Goal: Task Accomplishment & Management: Complete application form

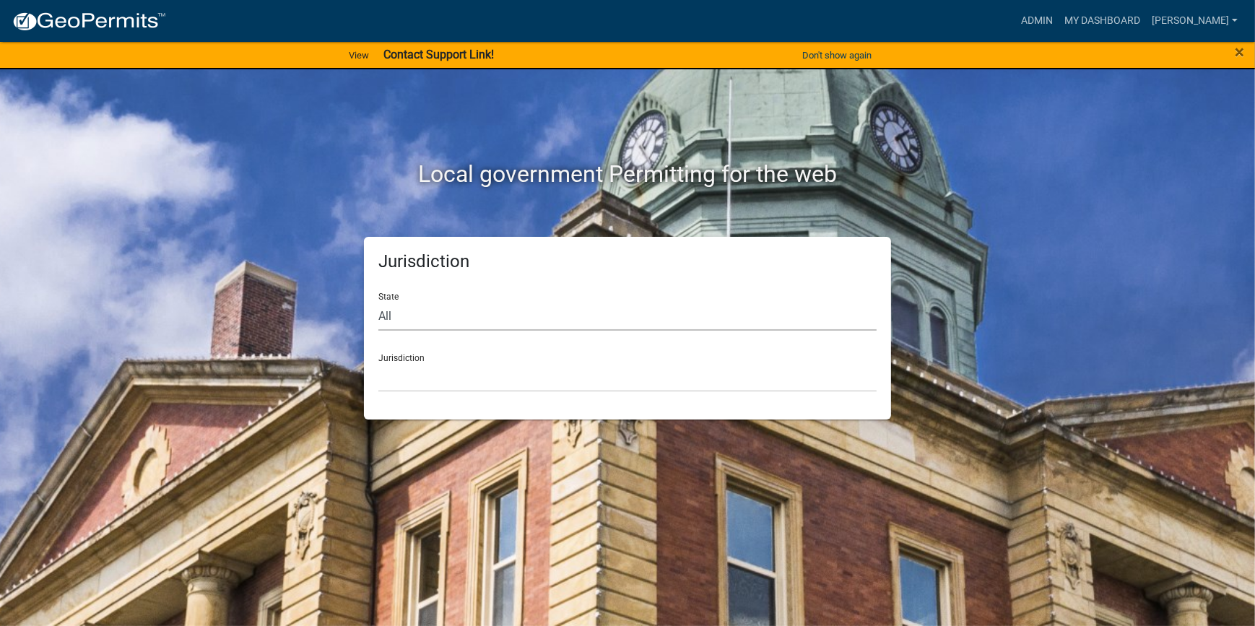
click at [539, 313] on select "All Colorado Georgia Indiana Iowa Kansas Minnesota Ohio South Carolina Wisconsin" at bounding box center [627, 316] width 498 height 30
select select "South Carolina"
click at [378, 301] on select "All Colorado Georgia Indiana Iowa Kansas Minnesota Ohio South Carolina Wisconsin" at bounding box center [627, 316] width 498 height 30
drag, startPoint x: 546, startPoint y: 373, endPoint x: 546, endPoint y: 382, distance: 9.4
click at [546, 373] on select "Abbeville County, South Carolina Jasper County, South Carolina" at bounding box center [627, 377] width 498 height 30
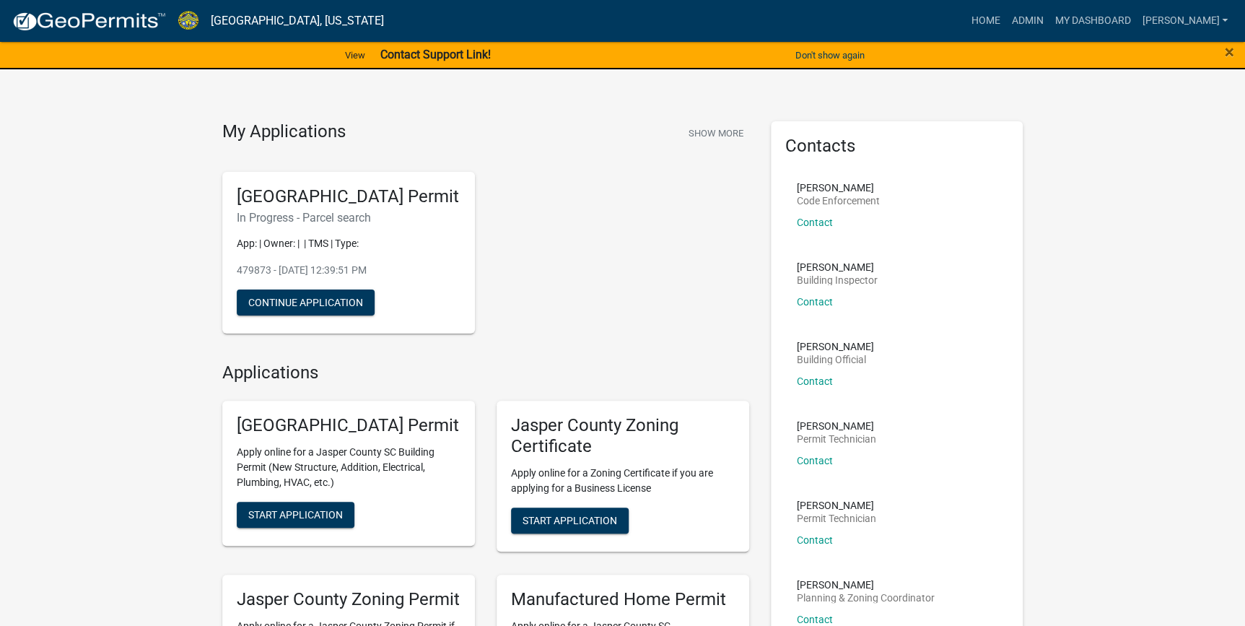
scroll to position [131, 0]
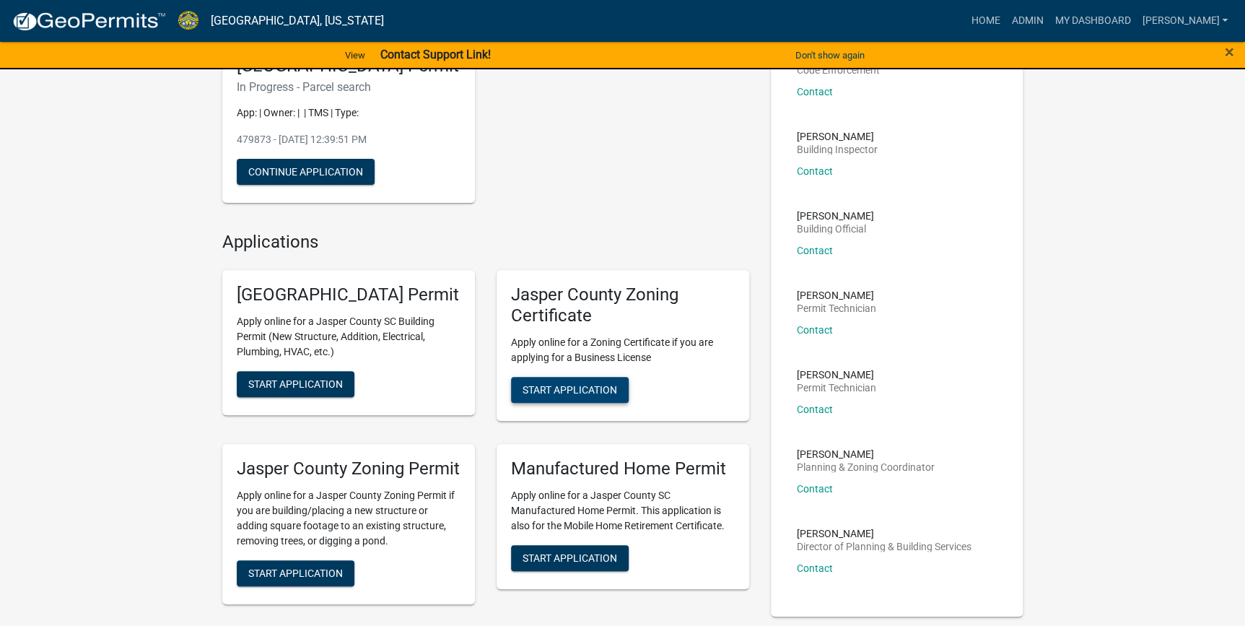
click at [565, 395] on span "Start Application" at bounding box center [570, 389] width 95 height 12
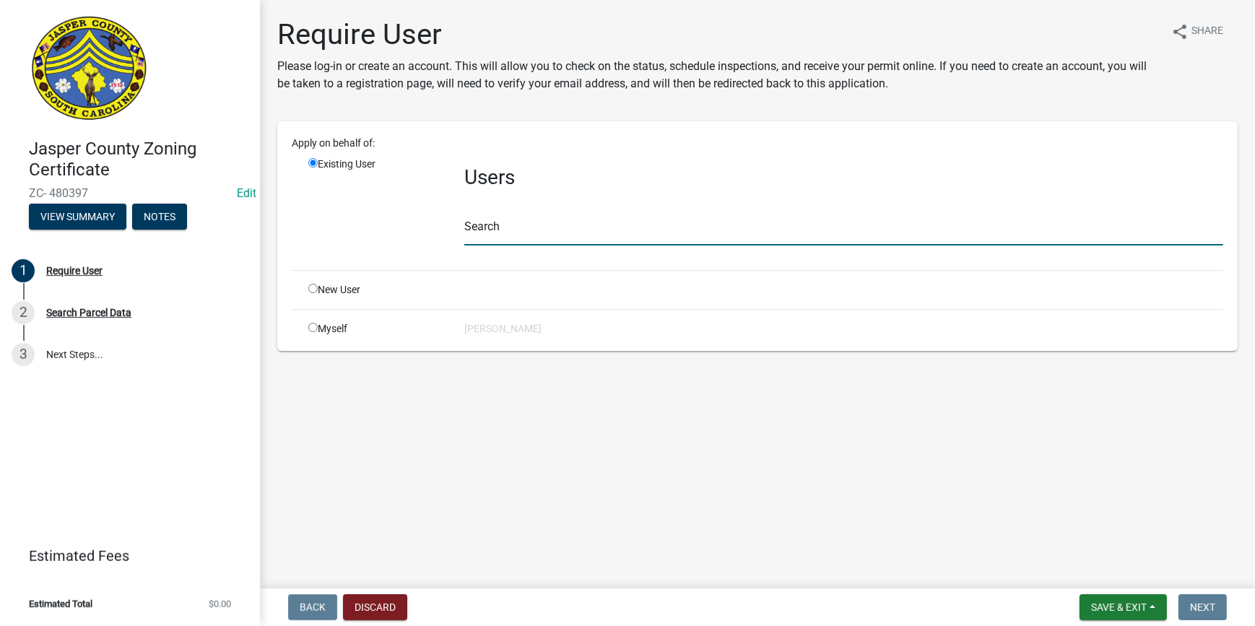
click at [591, 229] on input "text" at bounding box center [843, 231] width 759 height 30
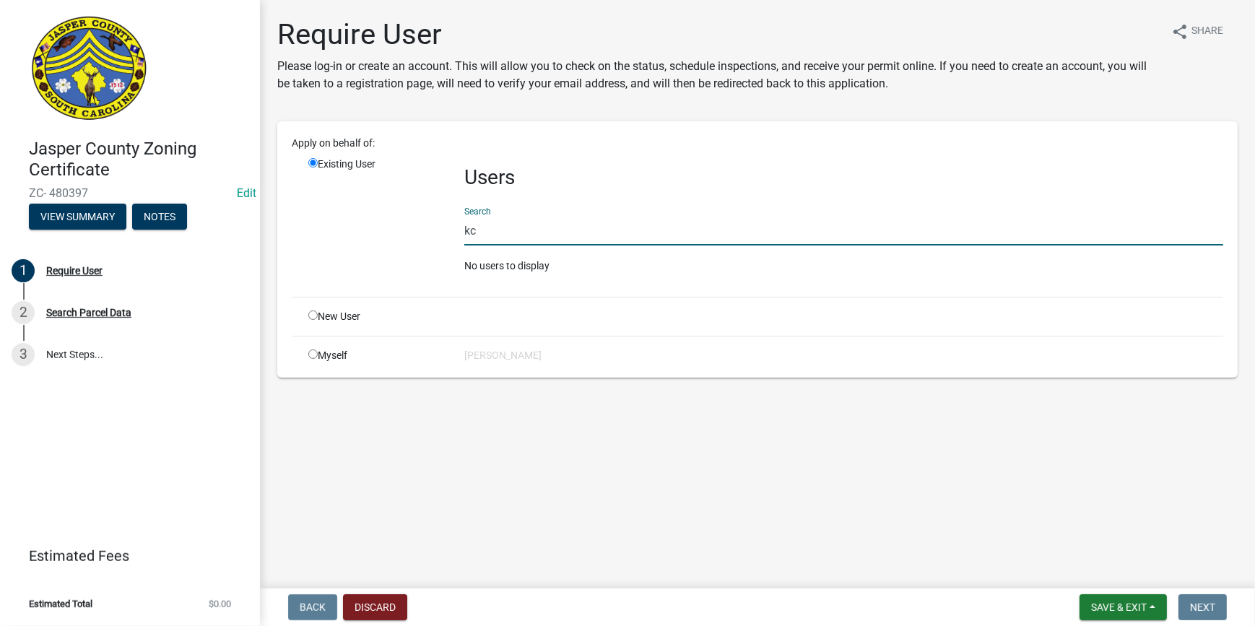
type input "k"
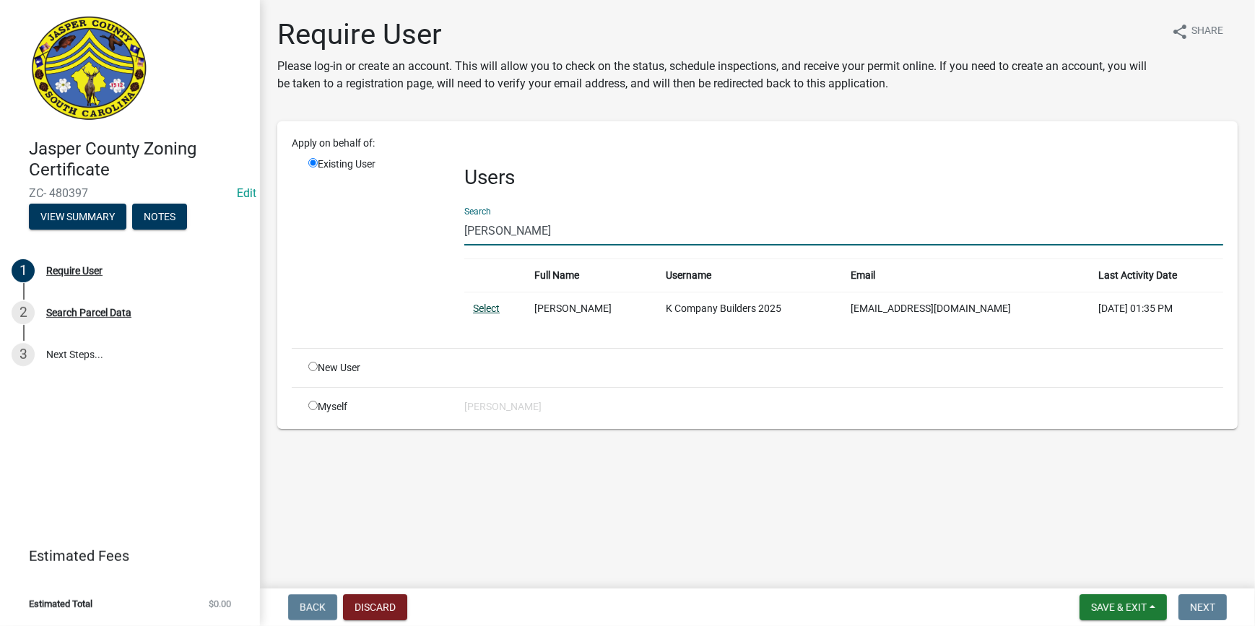
type input "william detorr"
click at [484, 309] on link "Select" at bounding box center [486, 308] width 27 height 12
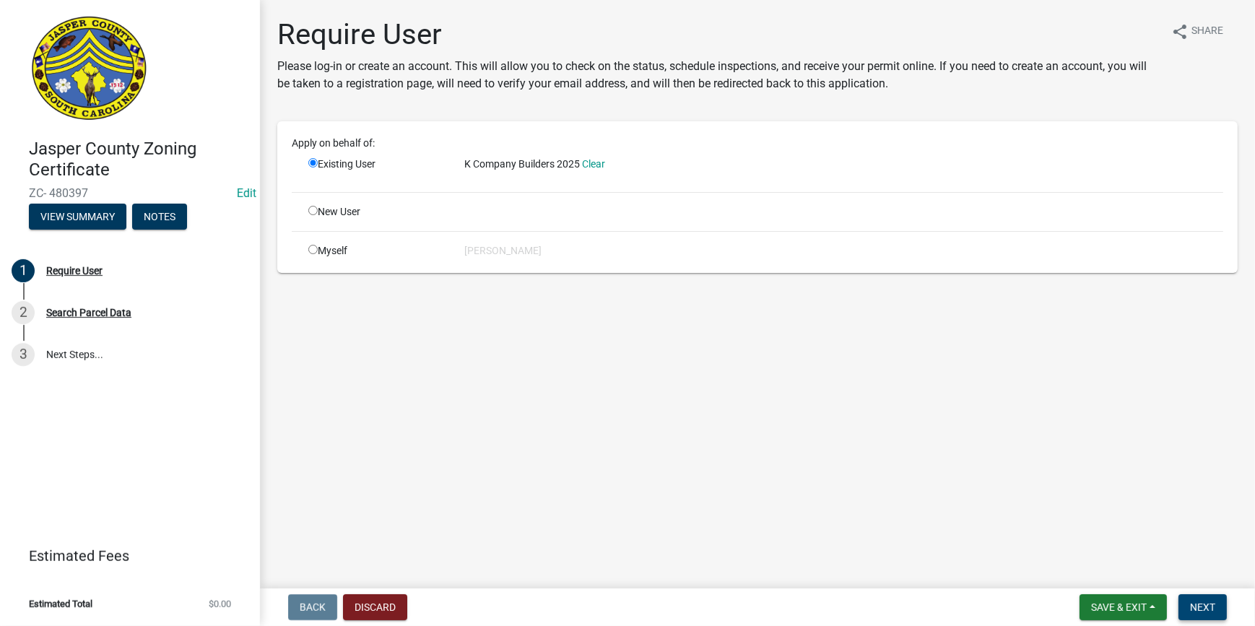
click at [1210, 613] on span "Next" at bounding box center [1202, 607] width 25 height 12
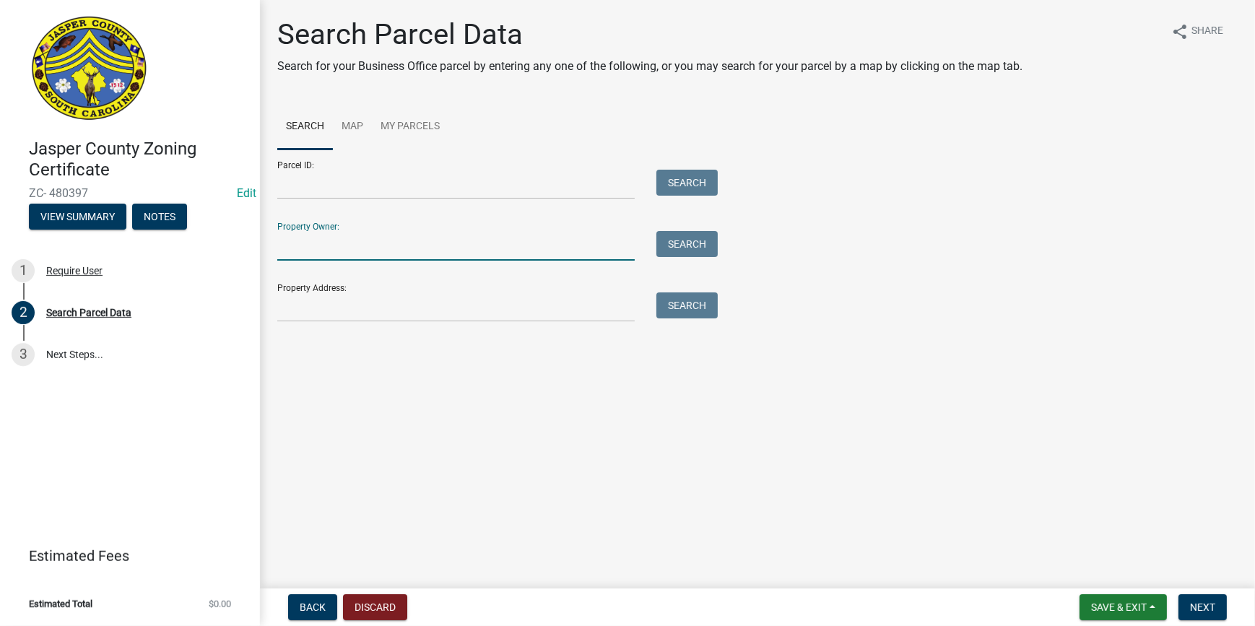
click at [349, 251] on input "Property Owner:" at bounding box center [455, 246] width 357 height 30
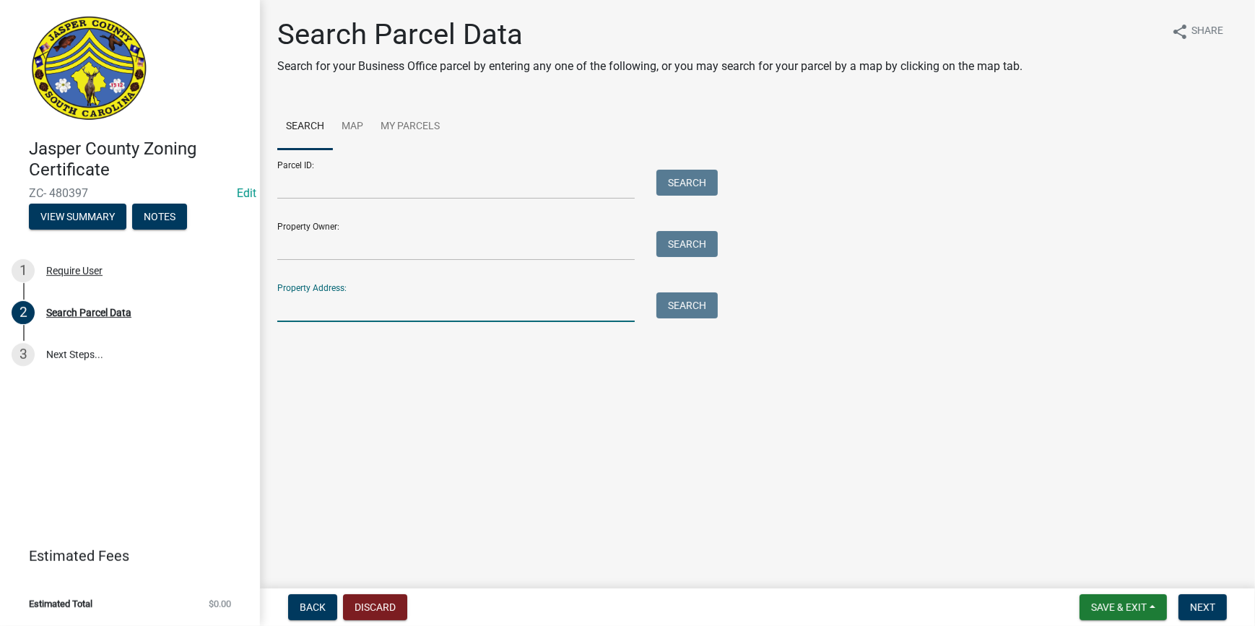
click at [297, 307] on input "Property Address:" at bounding box center [455, 307] width 357 height 30
type input "557 mc elwee"
click at [671, 309] on button "Search" at bounding box center [686, 305] width 61 height 26
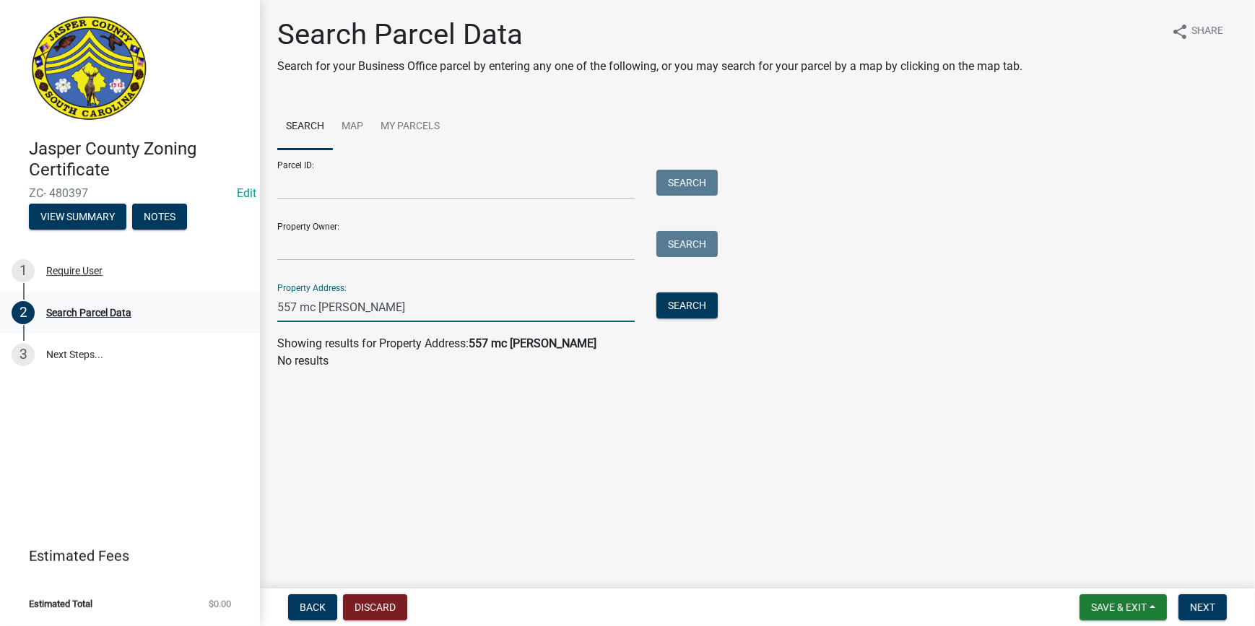
drag, startPoint x: 401, startPoint y: 319, endPoint x: 249, endPoint y: 309, distance: 151.9
click at [249, 309] on div "Jasper County Zoning Certificate ZC- 480397 Edit View Summary Notes 1 Require U…" at bounding box center [627, 313] width 1255 height 626
click at [352, 193] on input "Parcel ID:" at bounding box center [455, 185] width 357 height 30
paste input "[PHONE_NUMBER]"
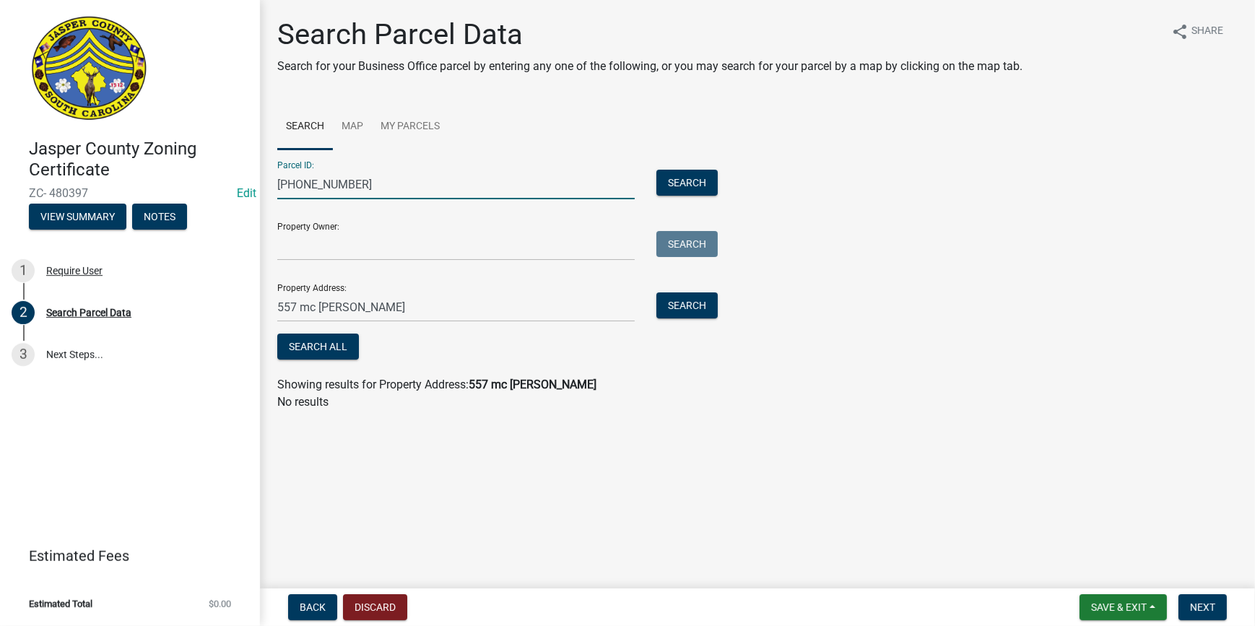
drag, startPoint x: 297, startPoint y: 186, endPoint x: 196, endPoint y: 188, distance: 100.4
click at [196, 188] on div "Jasper County Zoning Certificate ZC- 480397 Edit View Summary Notes 1 Require U…" at bounding box center [627, 313] width 1255 height 626
type input "[PHONE_NUMBER]"
drag, startPoint x: 381, startPoint y: 316, endPoint x: 158, endPoint y: 327, distance: 223.3
click at [158, 327] on div "Jasper County Zoning Certificate ZC- 480397 Edit View Summary Notes 1 Require U…" at bounding box center [627, 313] width 1255 height 626
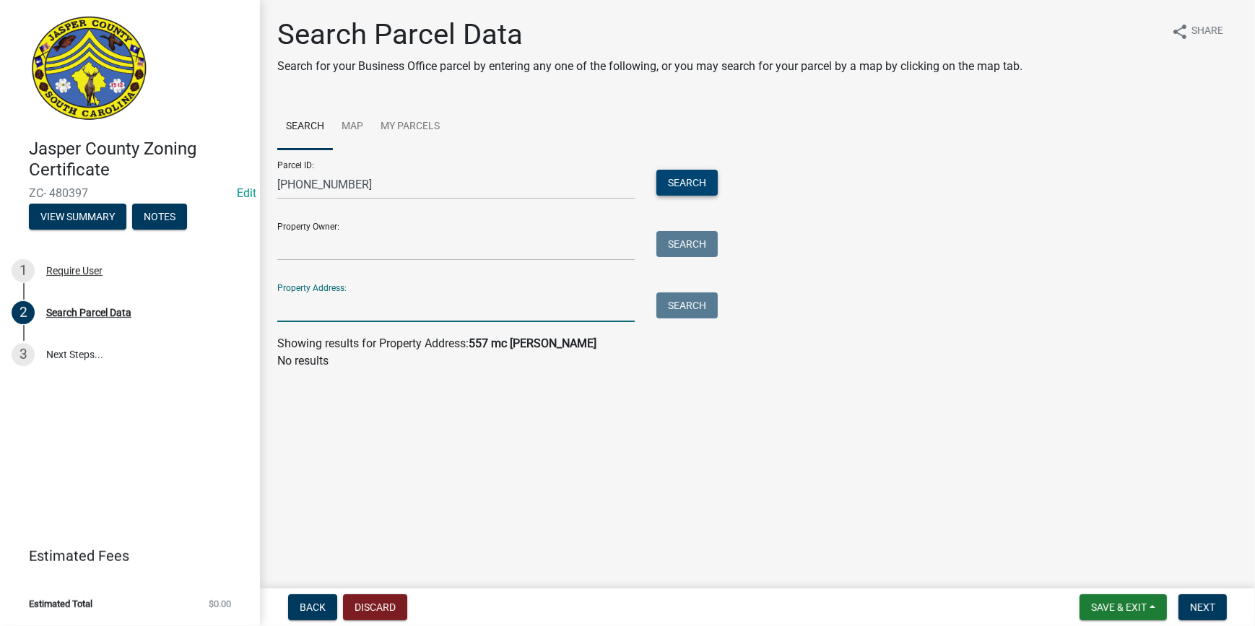
click at [706, 182] on button "Search" at bounding box center [686, 183] width 61 height 26
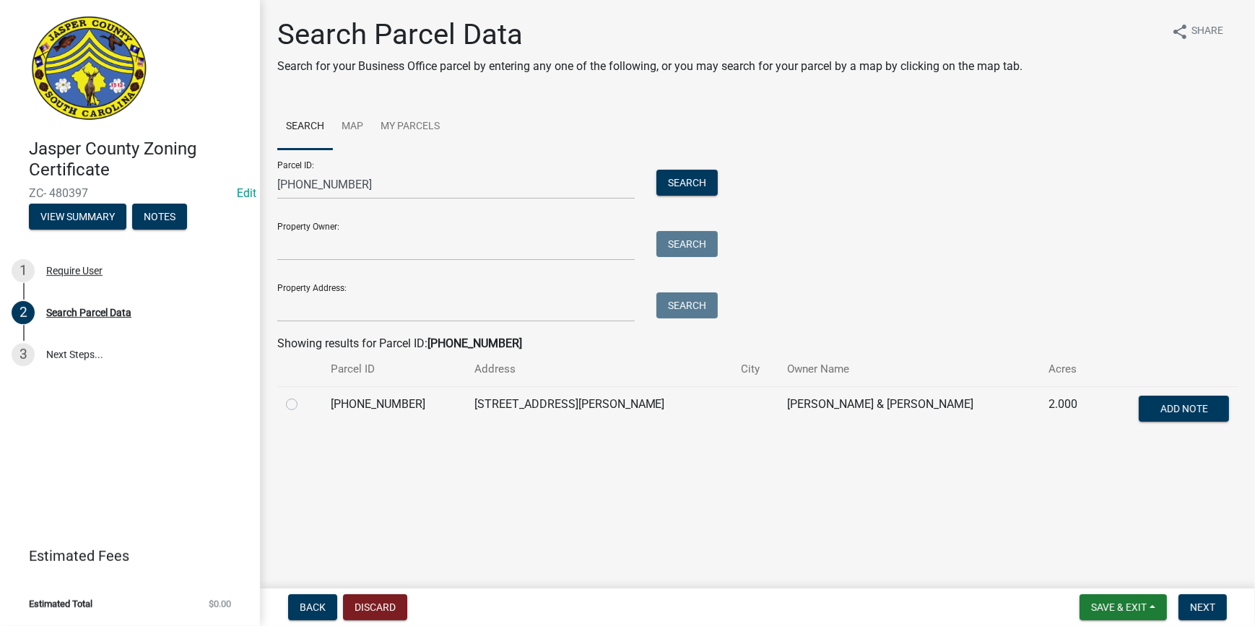
click at [303, 396] on label at bounding box center [303, 396] width 0 height 0
click at [303, 404] on input "radio" at bounding box center [307, 400] width 9 height 9
radio input "true"
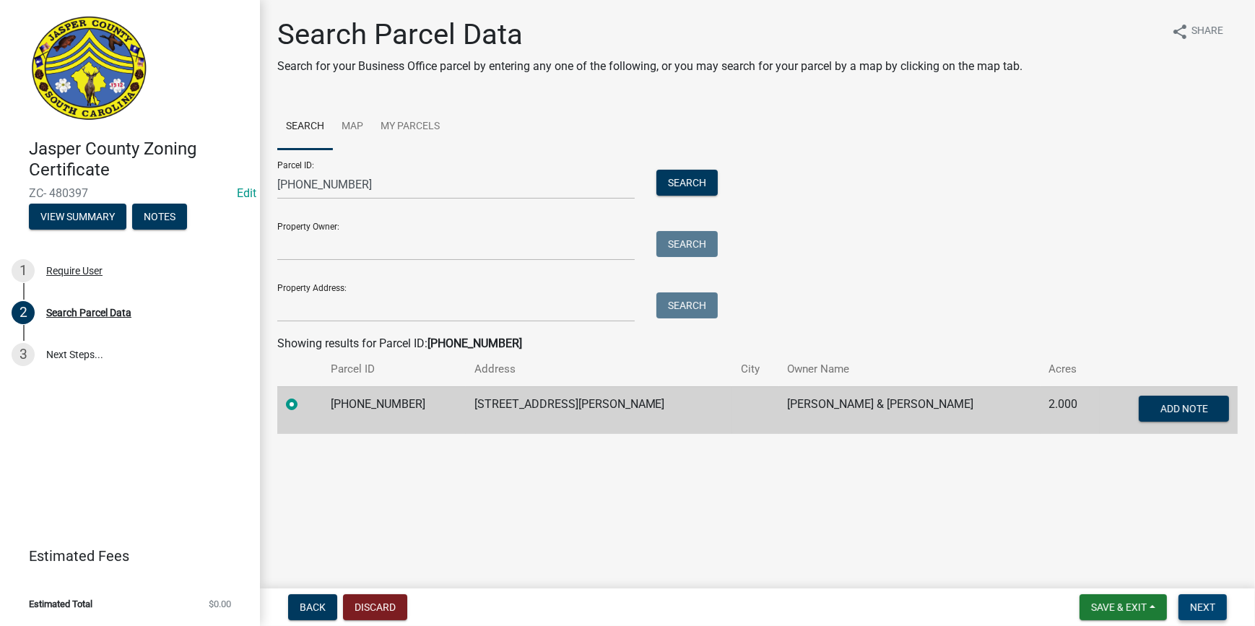
click at [1198, 604] on span "Next" at bounding box center [1202, 607] width 25 height 12
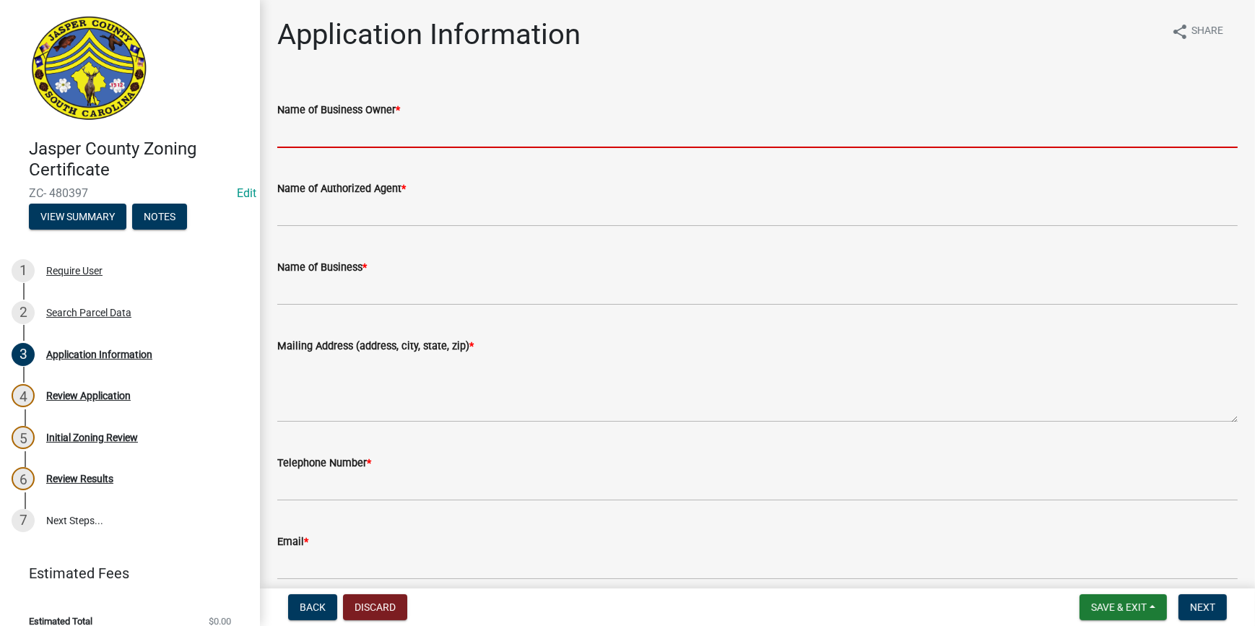
click at [396, 132] on input "Name of Business Owner *" at bounding box center [757, 133] width 960 height 30
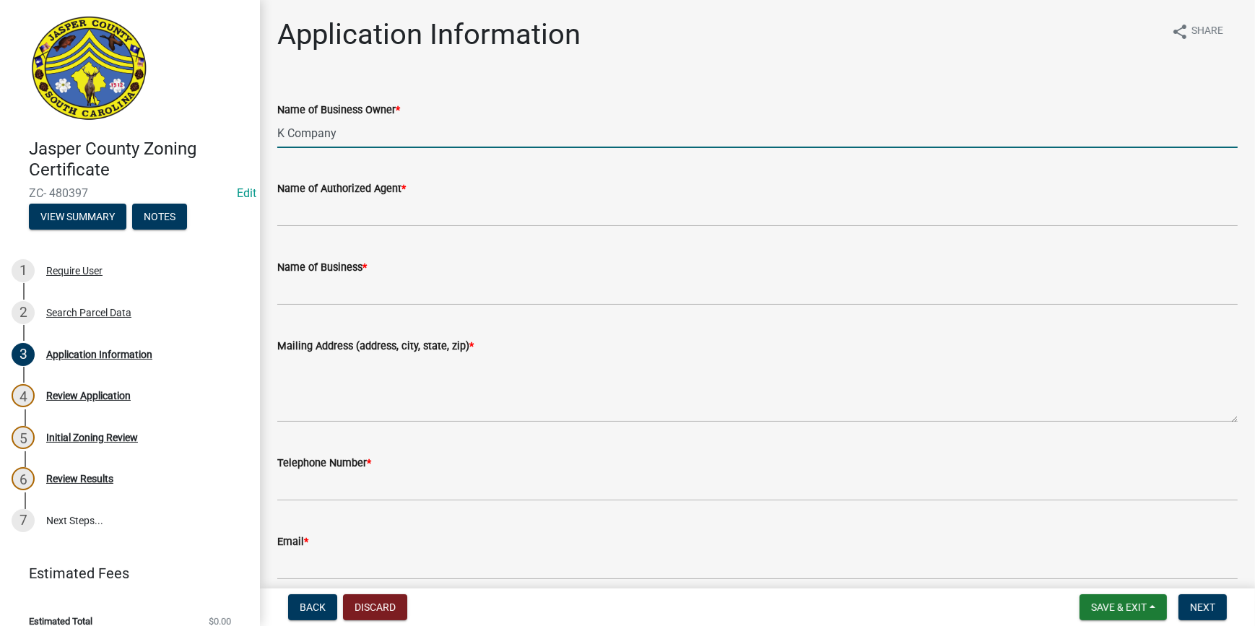
drag, startPoint x: 362, startPoint y: 141, endPoint x: 112, endPoint y: 123, distance: 250.5
click at [112, 123] on div "Jasper County Zoning Certificate ZC- 480397 Edit View Summary Notes 1 Require U…" at bounding box center [627, 313] width 1255 height 626
type input "K Company"
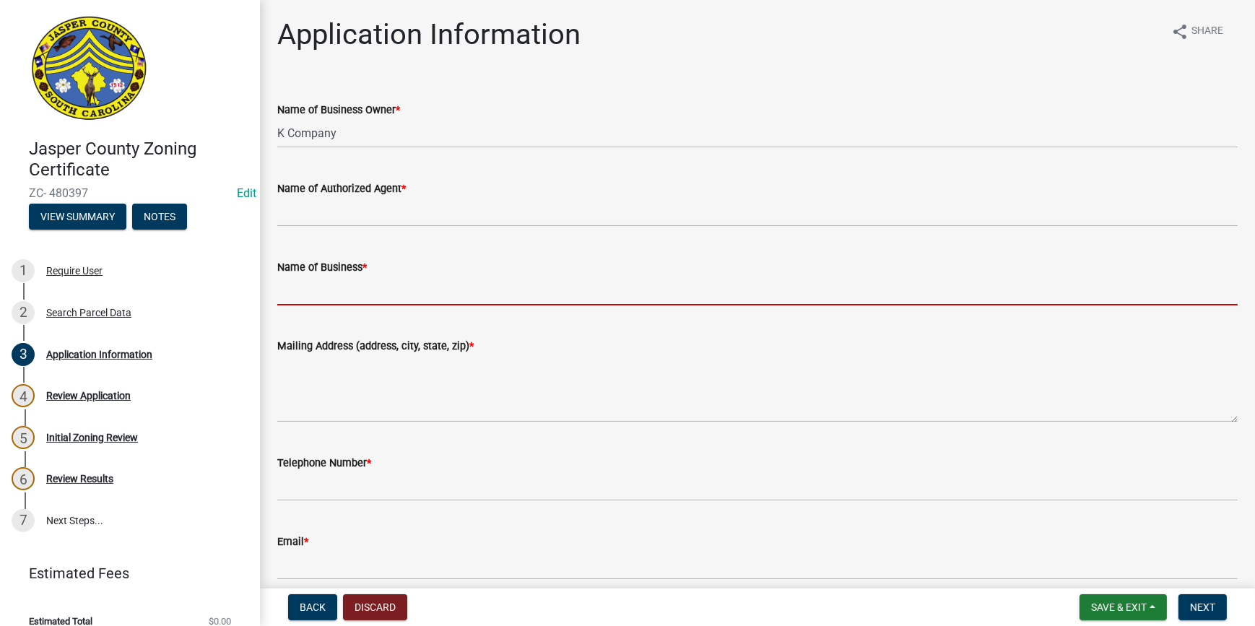
click at [333, 277] on input "Name of Business *" at bounding box center [757, 291] width 960 height 30
paste input "K Company"
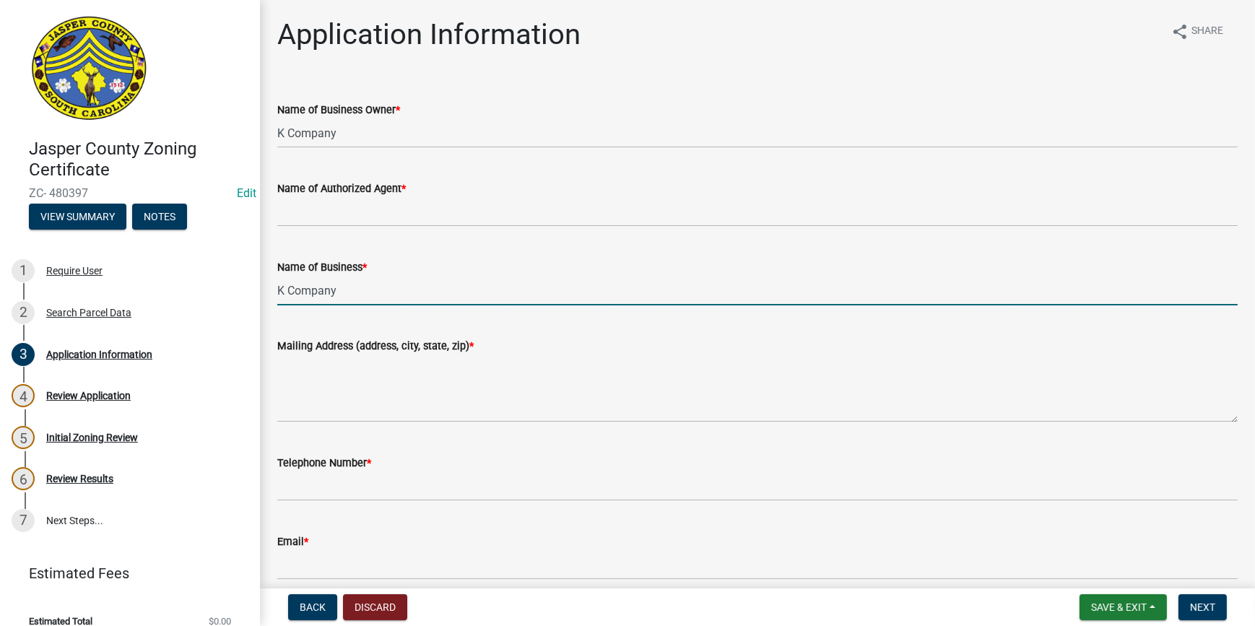
type input "K Company"
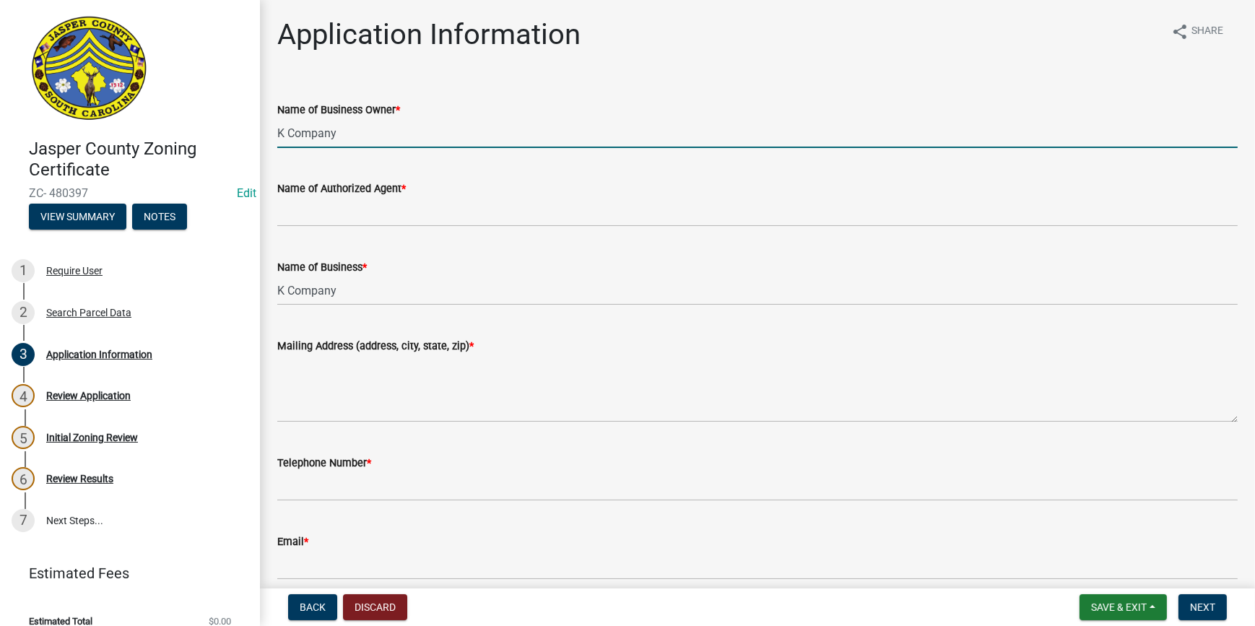
drag, startPoint x: 355, startPoint y: 144, endPoint x: 220, endPoint y: 134, distance: 135.3
click at [220, 134] on div "Jasper County Zoning Certificate ZC- 480397 Edit View Summary Notes 1 Require U…" at bounding box center [627, 313] width 1255 height 626
type input "Wiliam DeTorre"
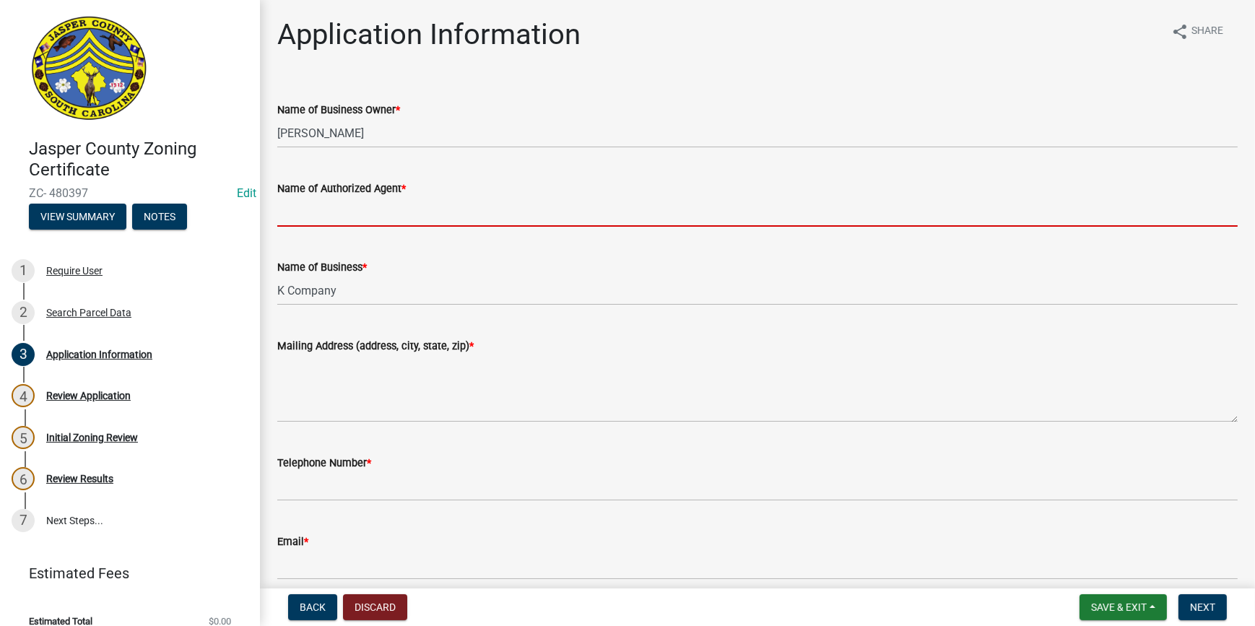
click at [425, 206] on input "Name of Authorized Agent *" at bounding box center [757, 212] width 960 height 30
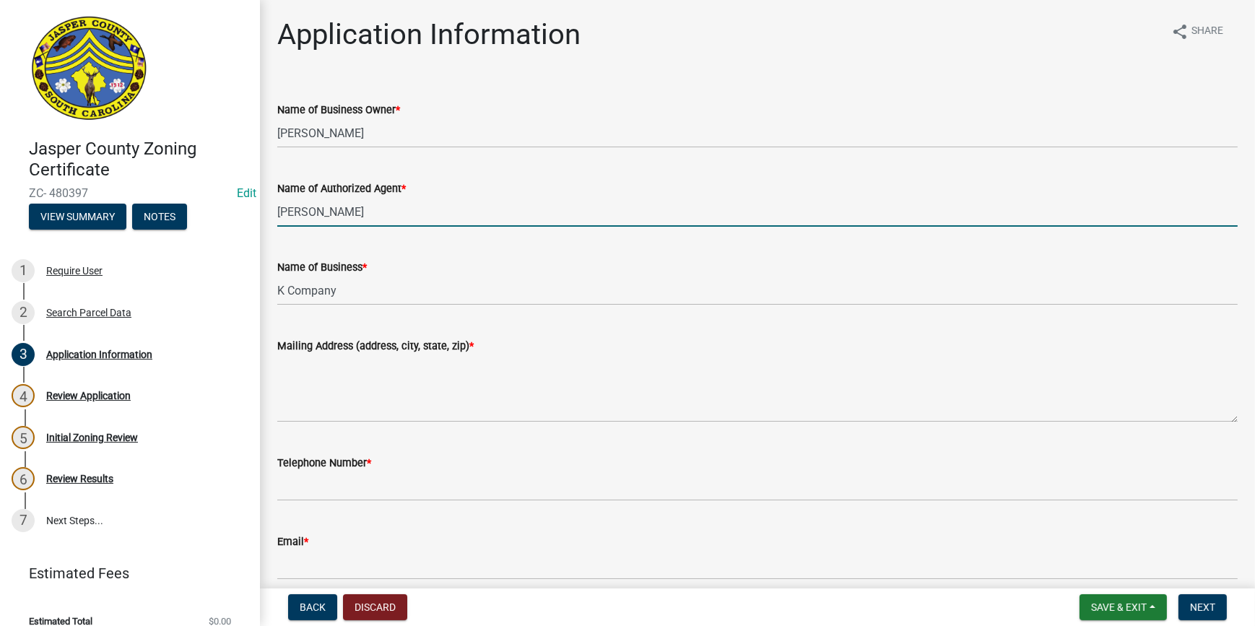
type input "[PERSON_NAME]"
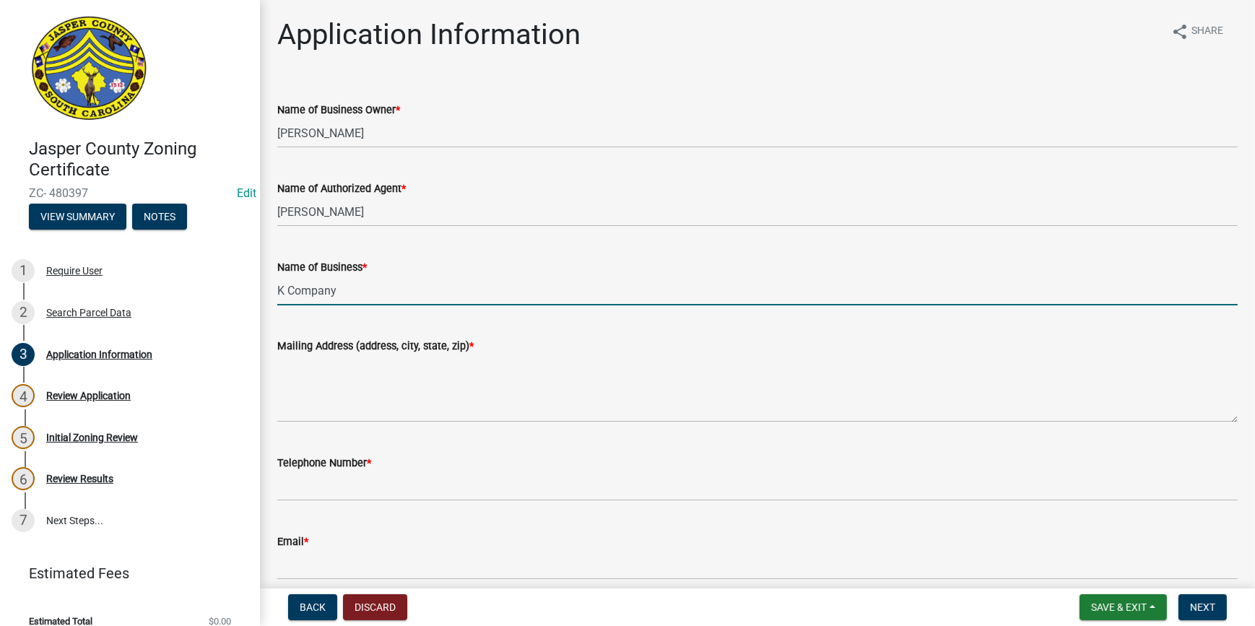
click at [373, 287] on input "K Company" at bounding box center [757, 291] width 960 height 30
type input "K Company Builders, Inc."
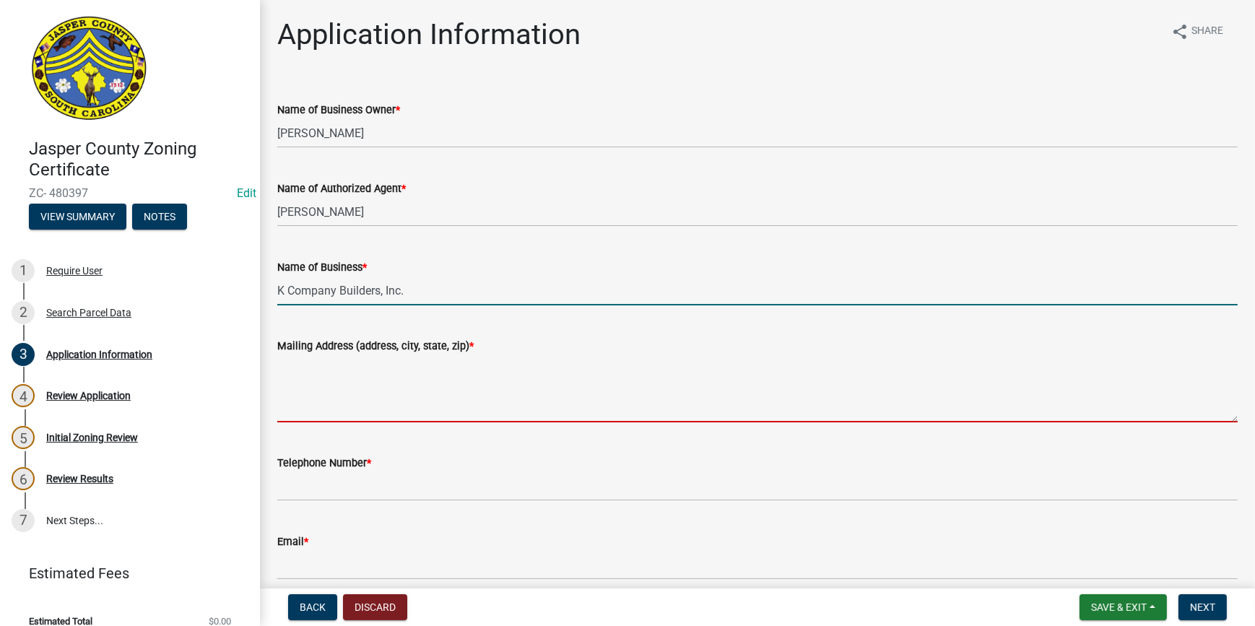
click at [360, 362] on textarea "Mailing Address (address, city, state, zip) *" at bounding box center [757, 388] width 960 height 68
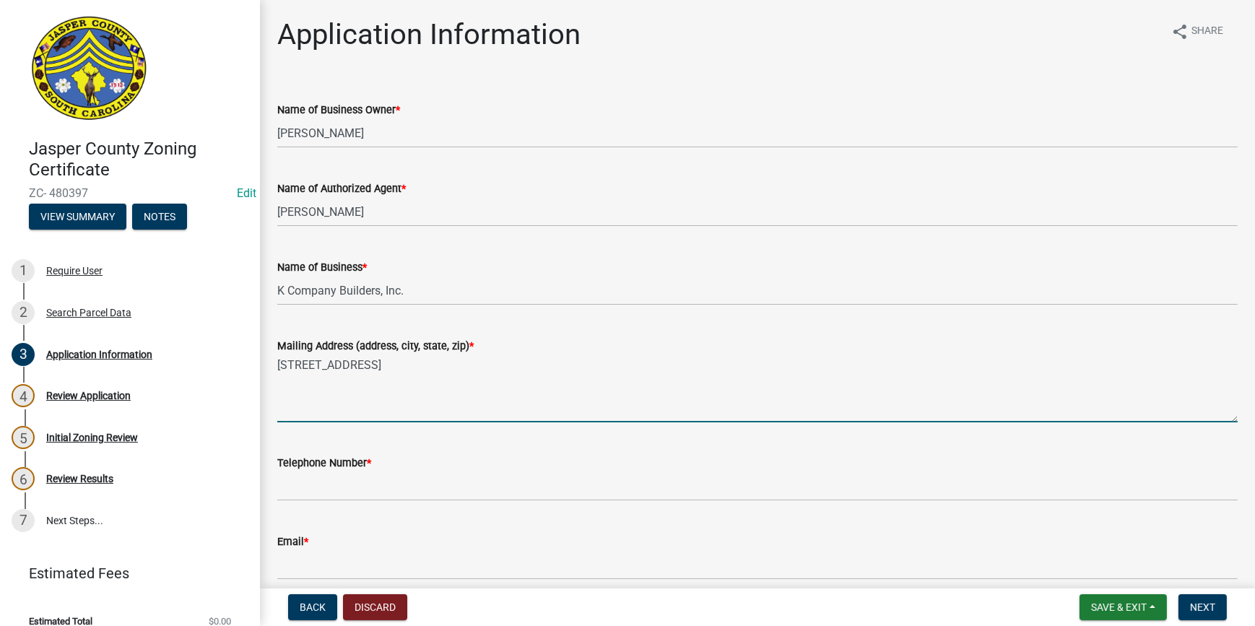
type textarea "PO Box 2538 Bluffton SC 29910"
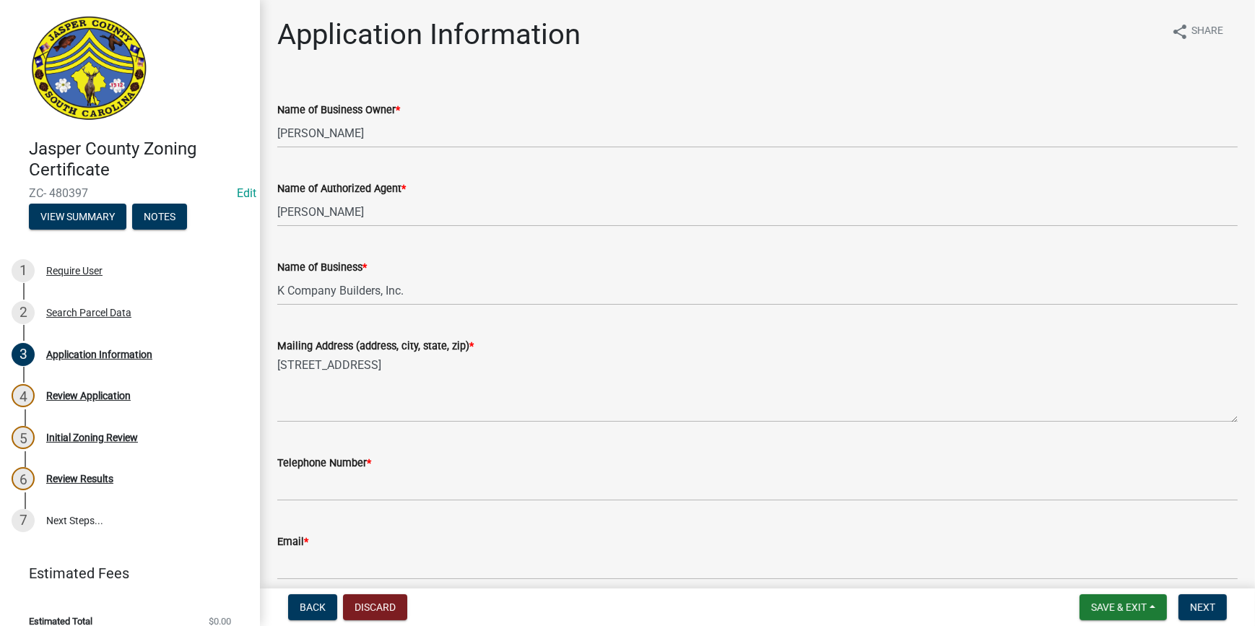
click at [483, 350] on div "Mailing Address (address, city, state, zip) *" at bounding box center [757, 345] width 960 height 17
click at [407, 469] on div "Telephone Number *" at bounding box center [757, 462] width 960 height 17
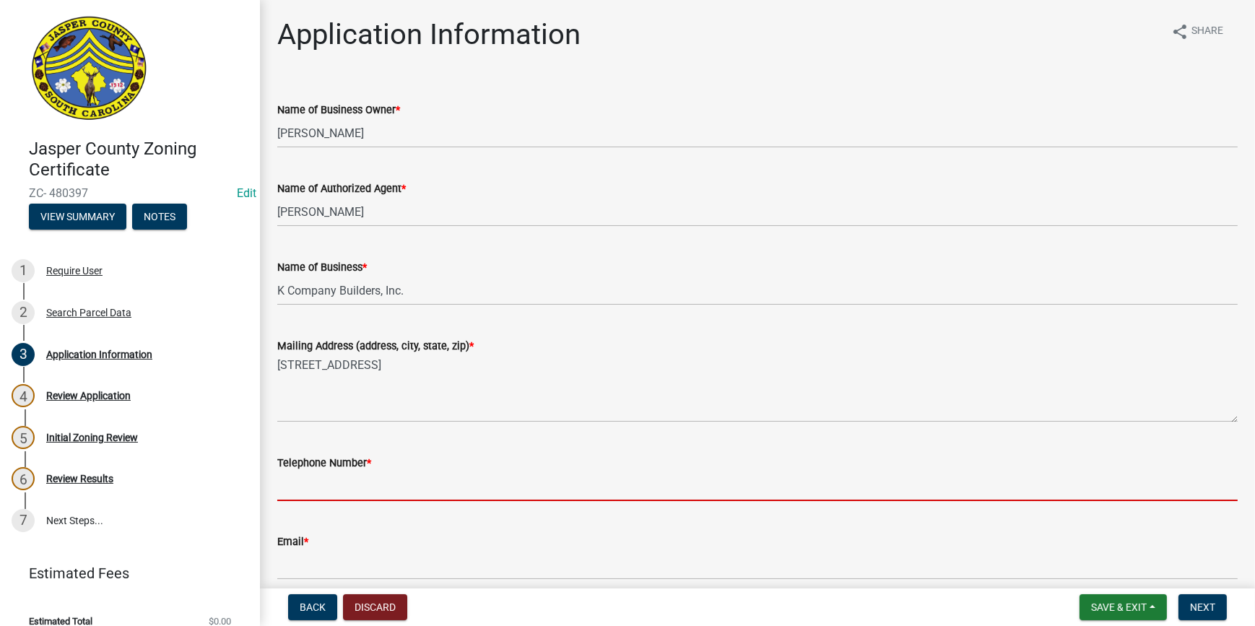
click at [352, 486] on input "Telephone Number *" at bounding box center [757, 486] width 960 height 30
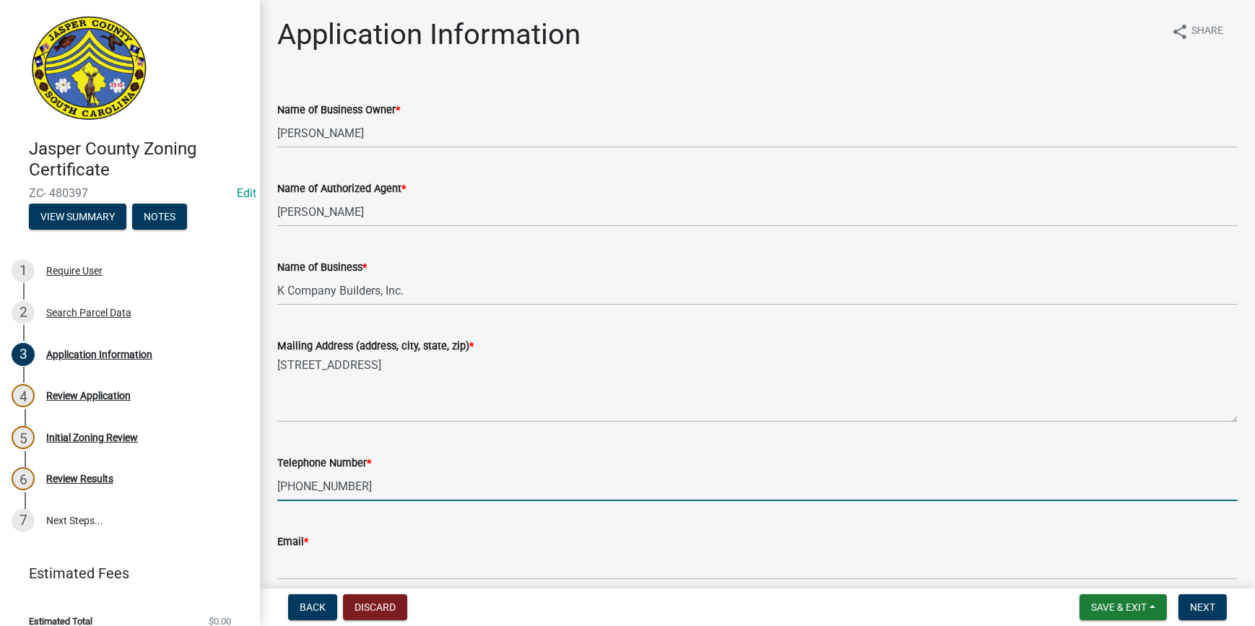
type input "843-816-6162"
click at [333, 536] on div "Email *" at bounding box center [757, 541] width 960 height 17
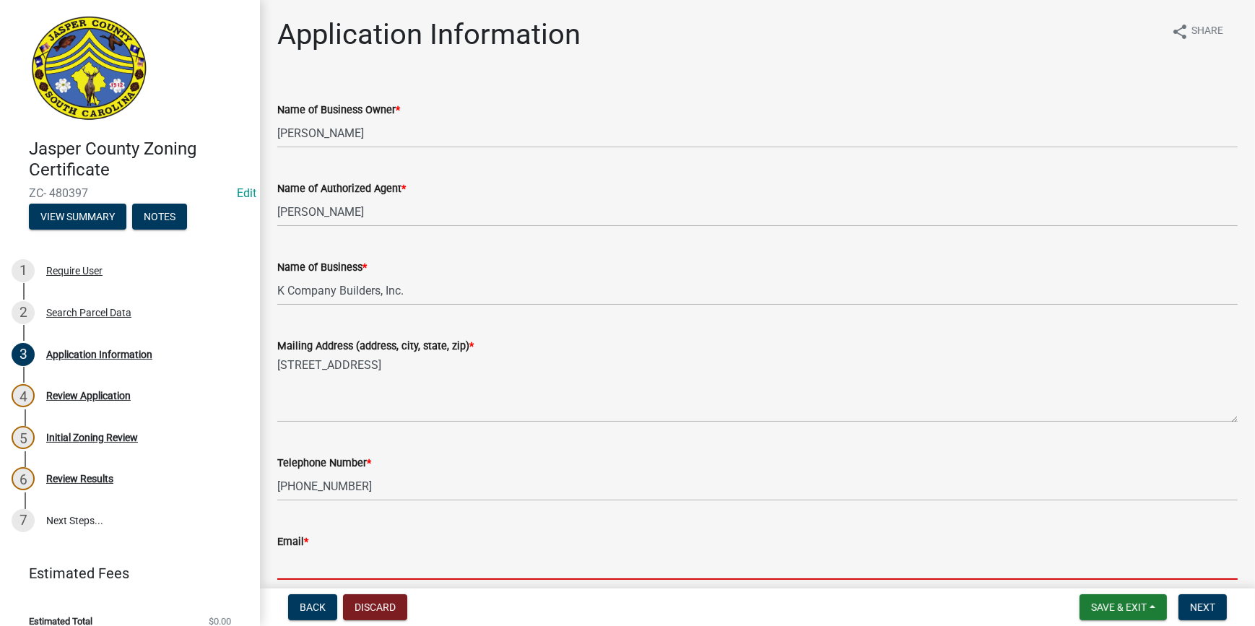
click at [311, 564] on input "Email *" at bounding box center [757, 565] width 960 height 30
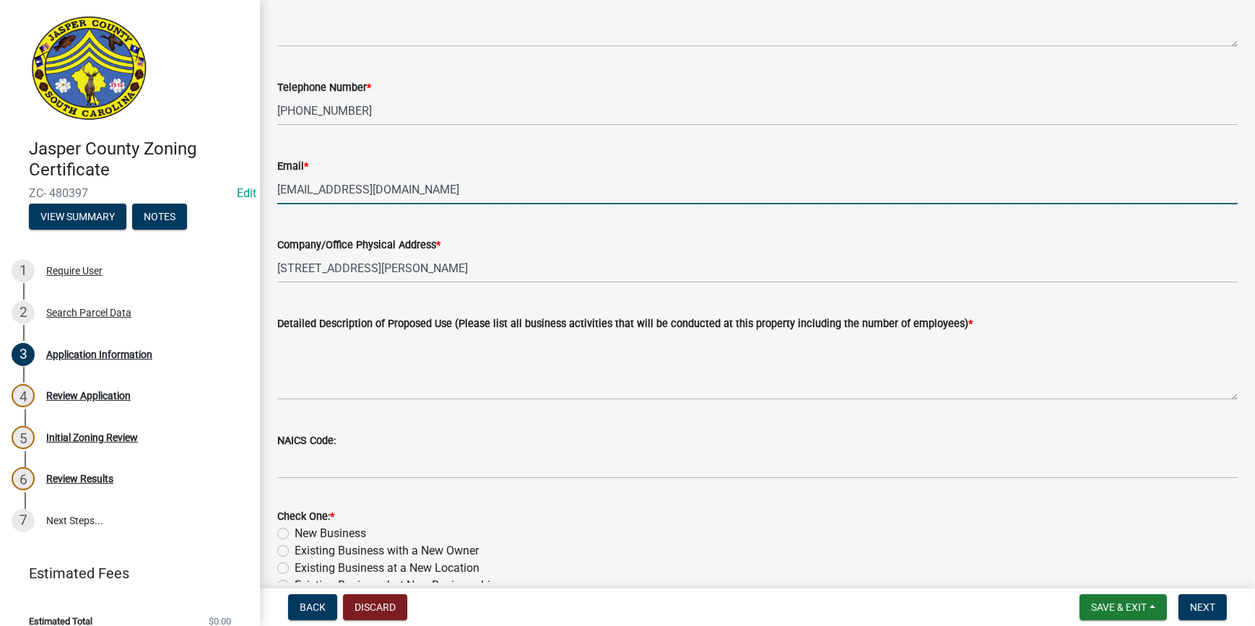
scroll to position [393, 0]
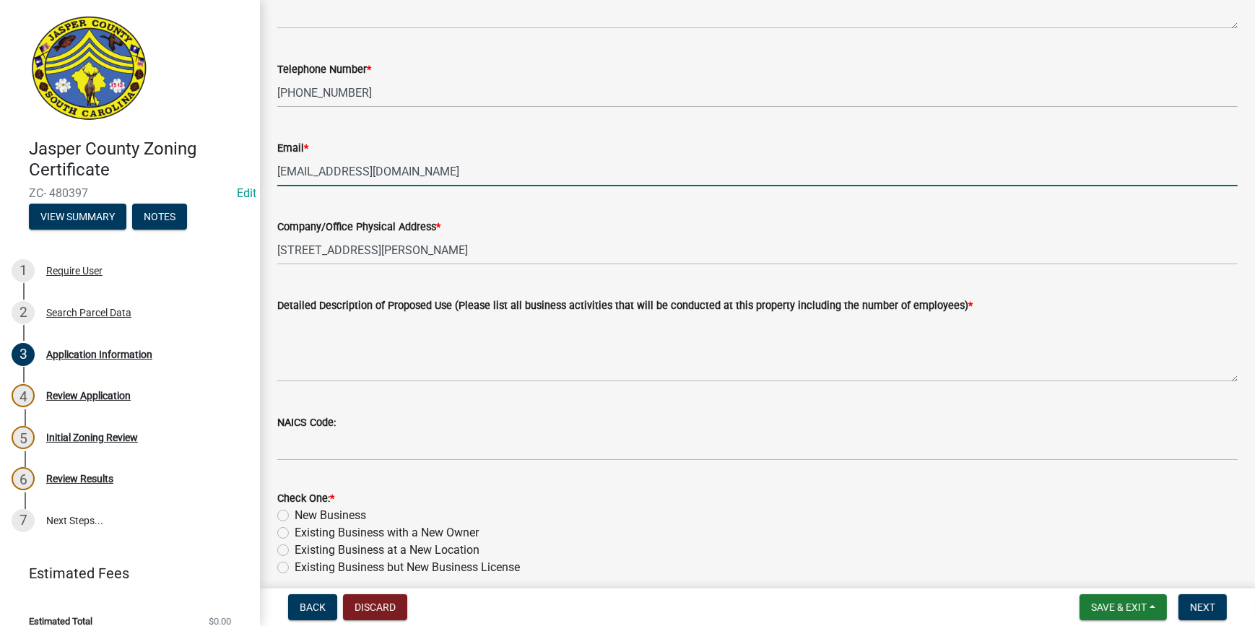
type input "bigdollarb@aol.com"
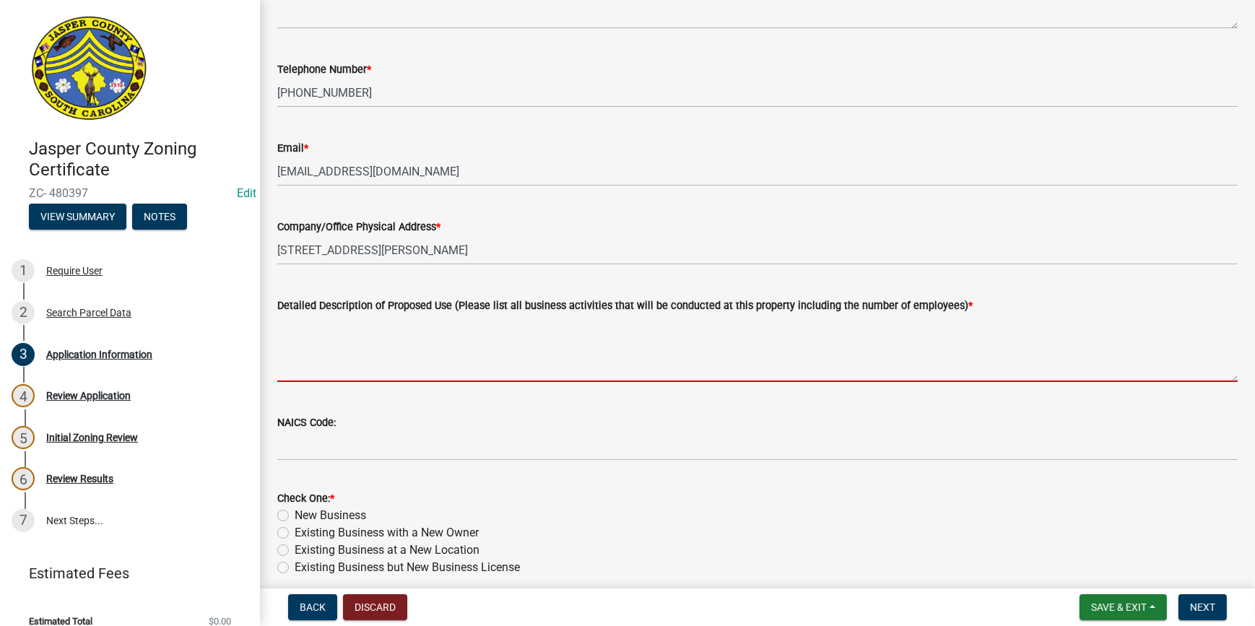
click at [328, 346] on textarea "Detailed Description of Proposed Use (Please list all business activities that …" at bounding box center [757, 348] width 960 height 68
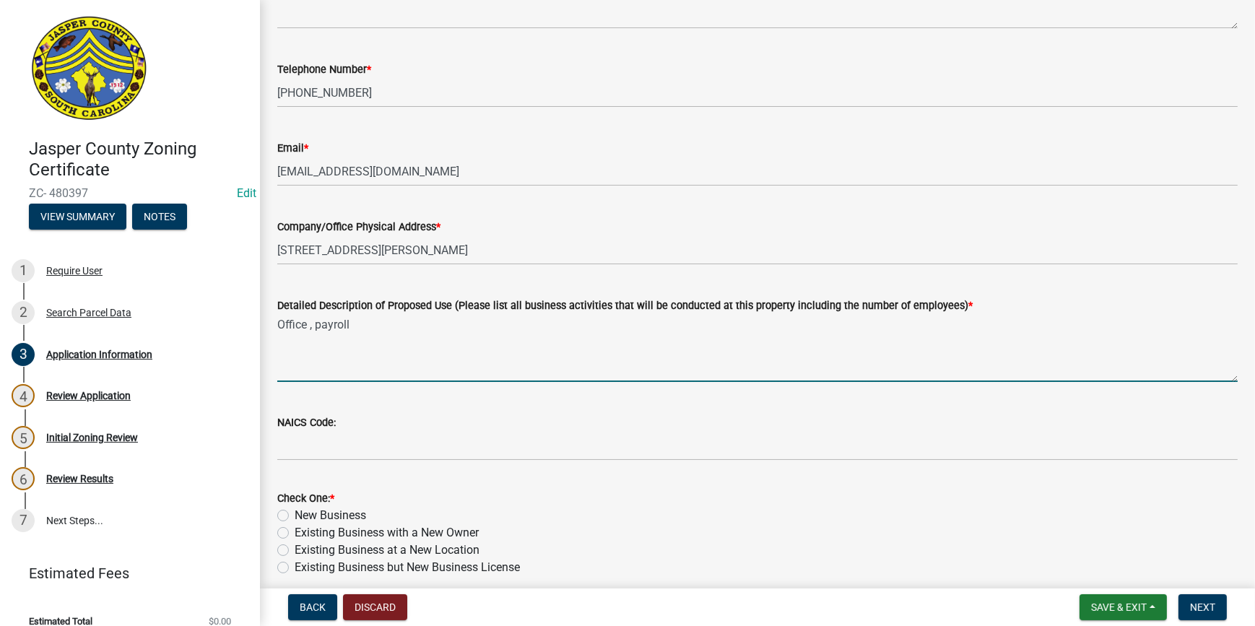
click at [381, 418] on div "NAICS Code:" at bounding box center [757, 422] width 960 height 17
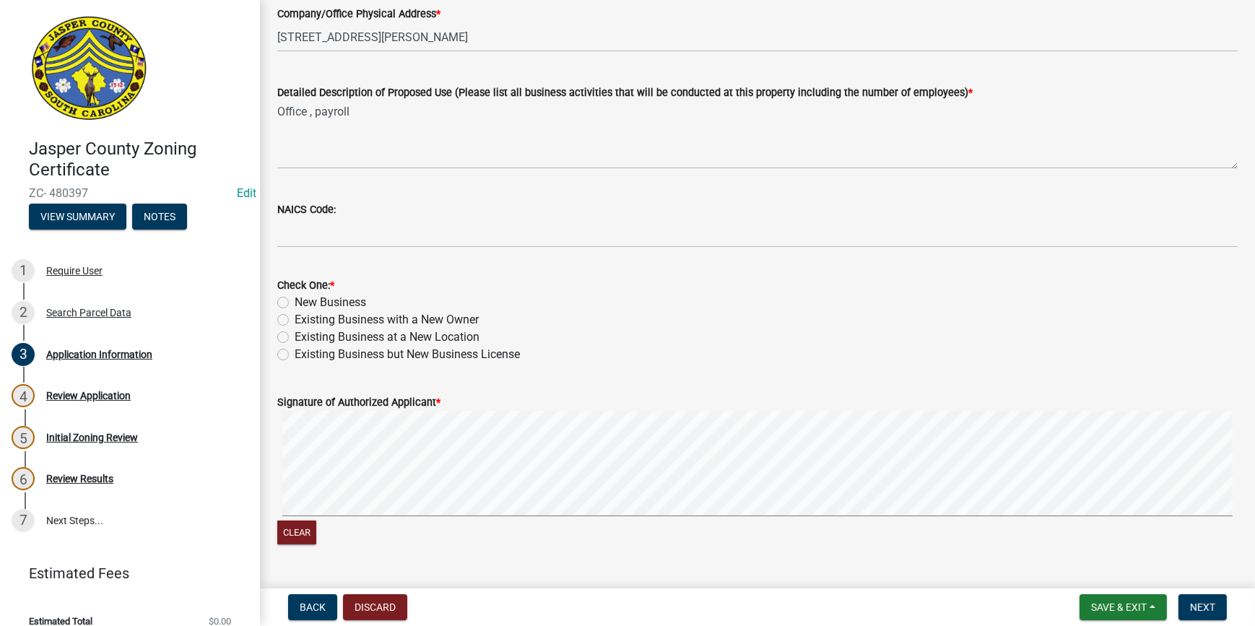
scroll to position [563, 0]
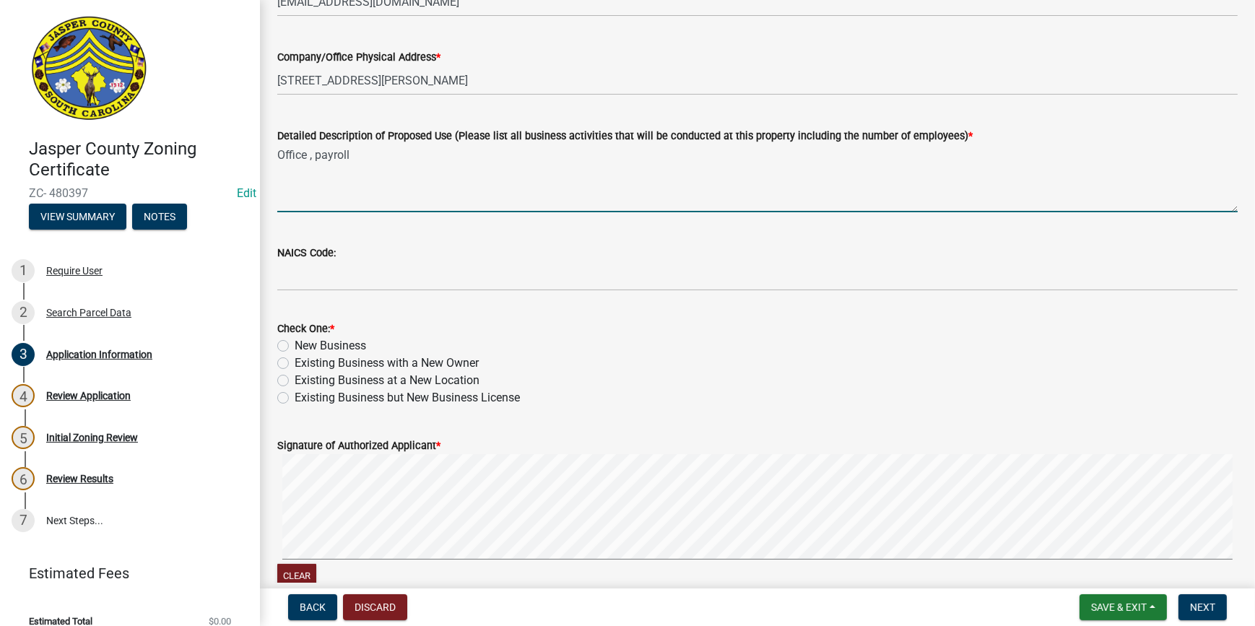
click at [373, 160] on textarea "Office , payroll" at bounding box center [757, 178] width 960 height 68
type textarea "Office , payroll 1 employee"
click at [368, 245] on div "NAICS Code:" at bounding box center [757, 252] width 960 height 17
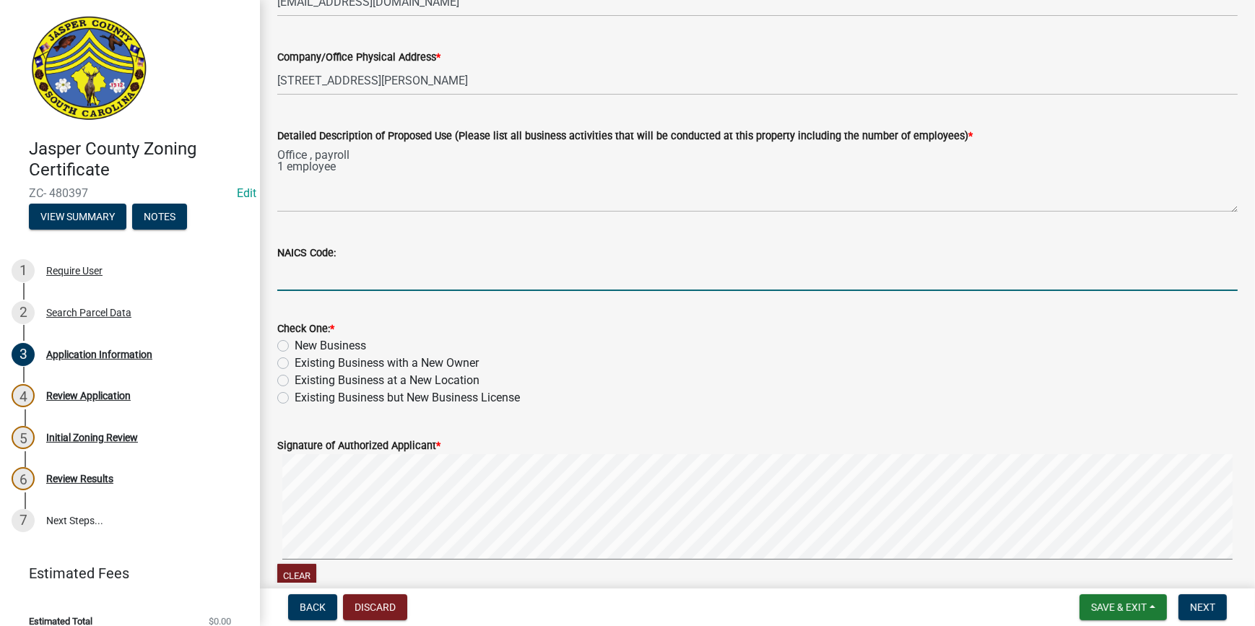
click at [288, 280] on input "NAICS Code:" at bounding box center [757, 276] width 960 height 30
click at [727, 310] on form "Check One: * New Business Existing Business with a New Owner Existing Business …" at bounding box center [757, 354] width 960 height 104
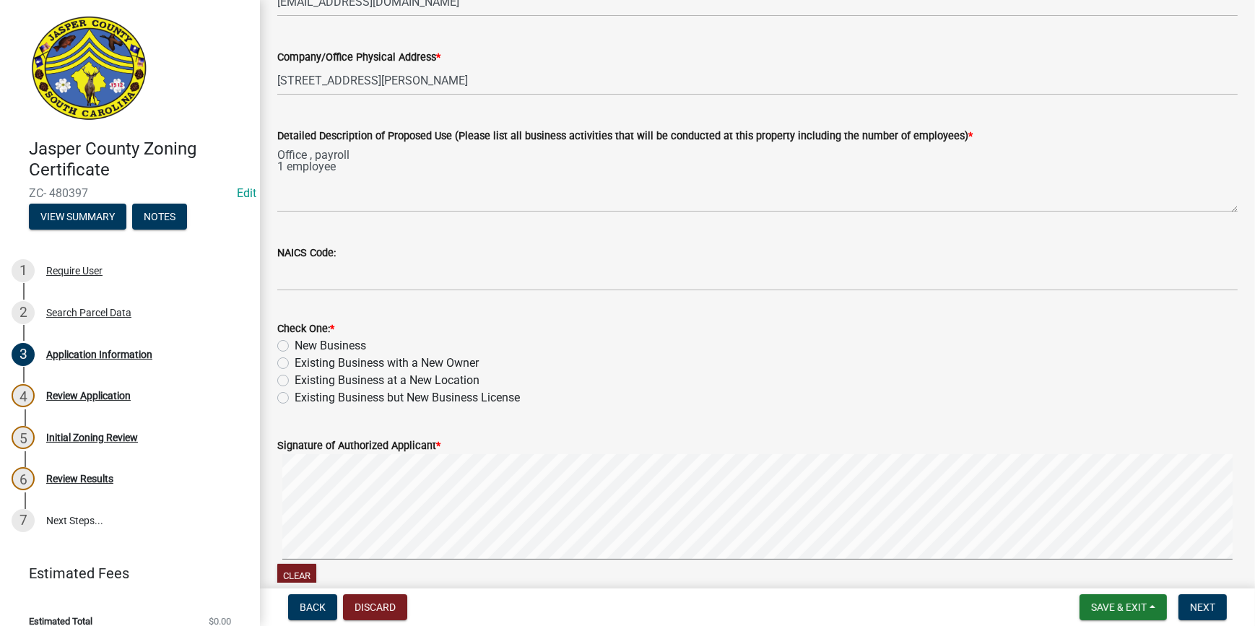
click at [295, 397] on label "Existing Business but New Business License" at bounding box center [407, 397] width 225 height 17
click at [295, 397] on input "Existing Business but New Business License" at bounding box center [299, 393] width 9 height 9
radio input "true"
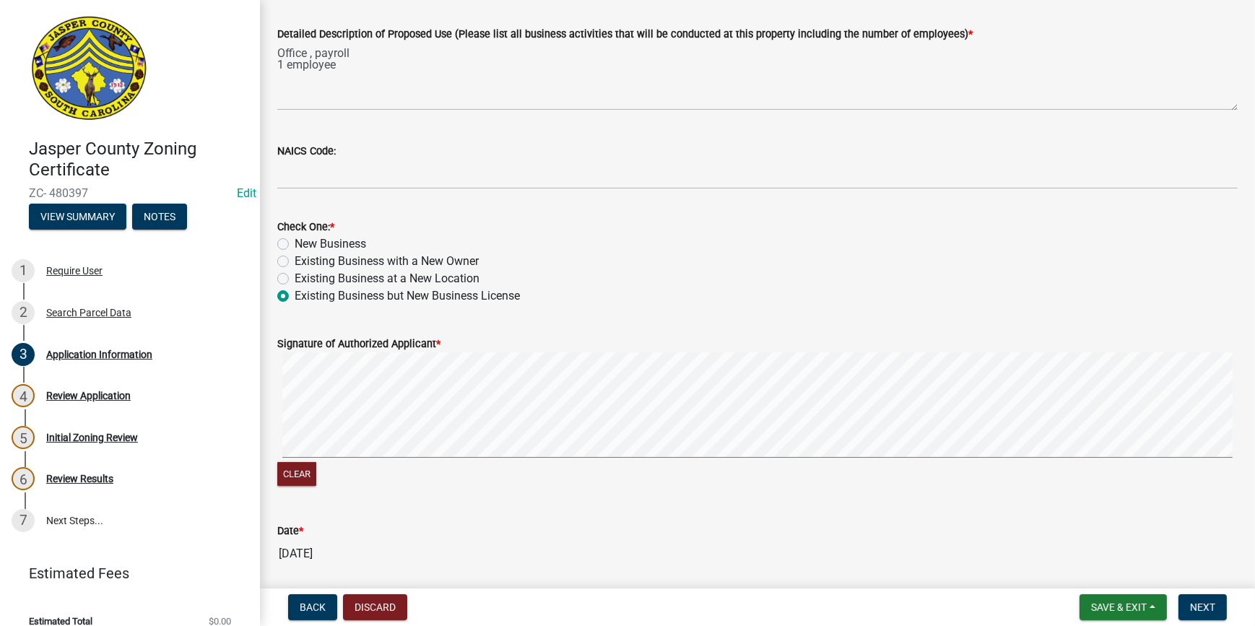
scroll to position [825, 0]
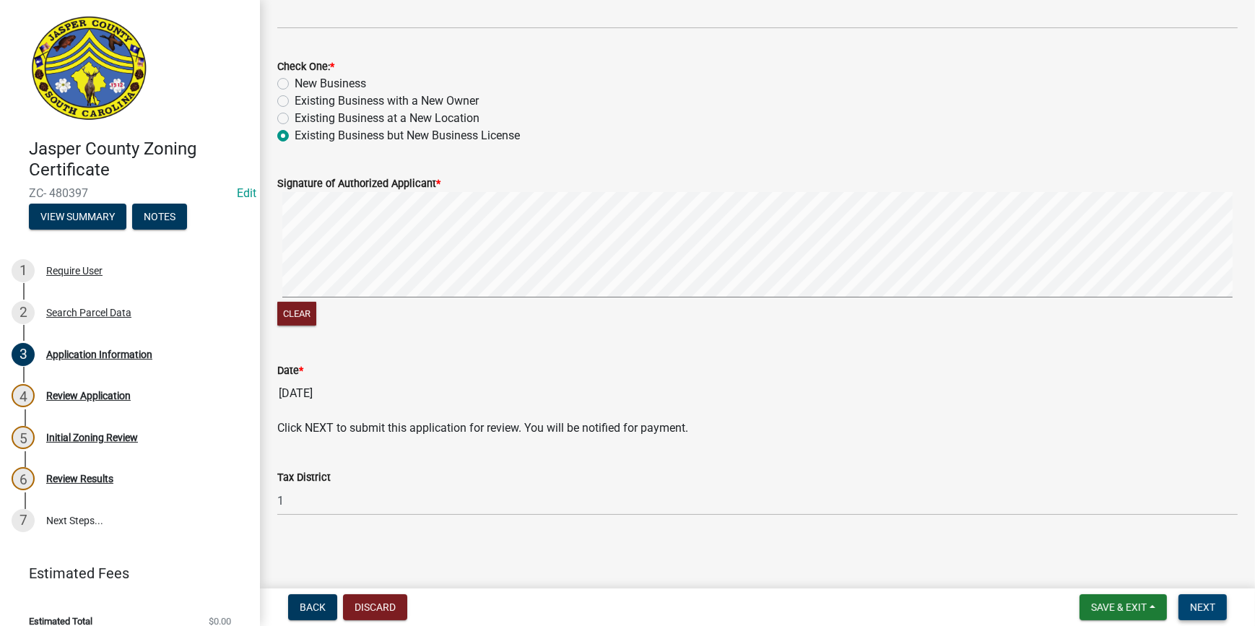
click at [1200, 609] on span "Next" at bounding box center [1202, 607] width 25 height 12
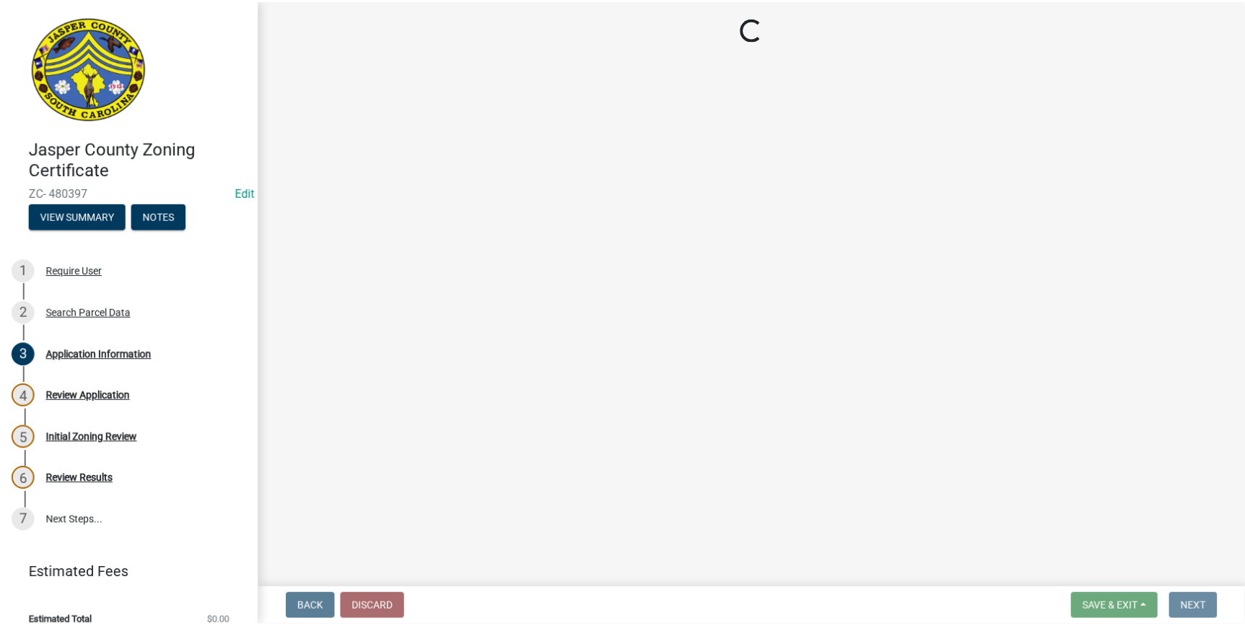
scroll to position [0, 0]
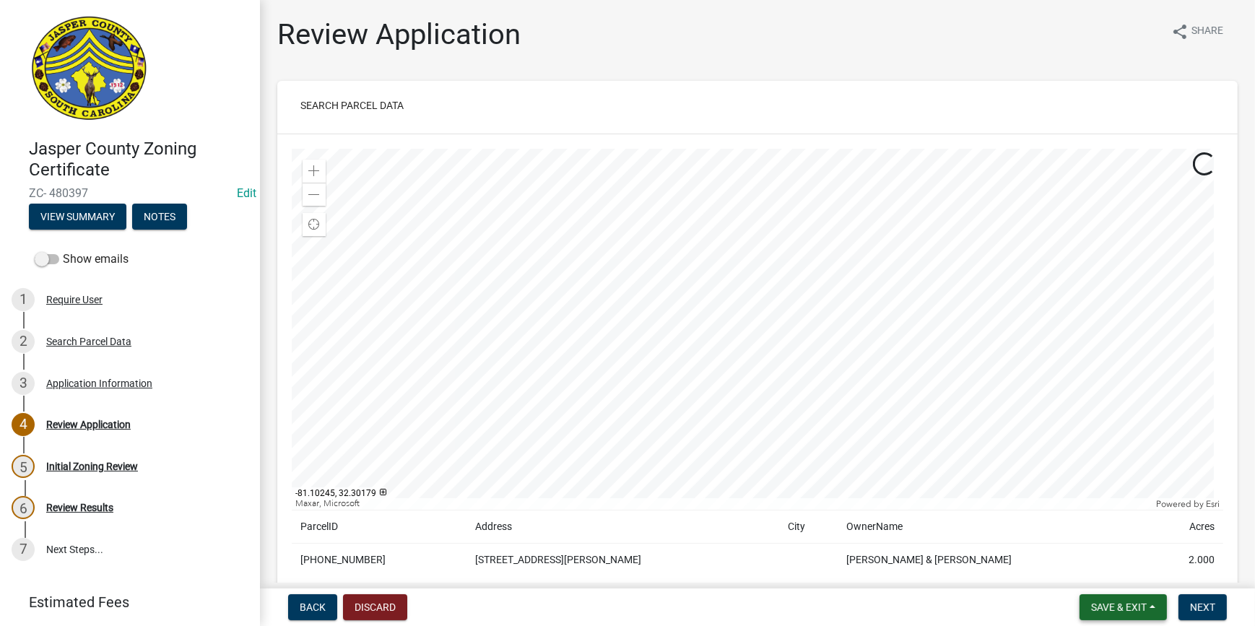
click at [1112, 613] on span "Save & Exit" at bounding box center [1119, 607] width 56 height 12
click at [1099, 570] on button "Save & Exit" at bounding box center [1109, 569] width 116 height 35
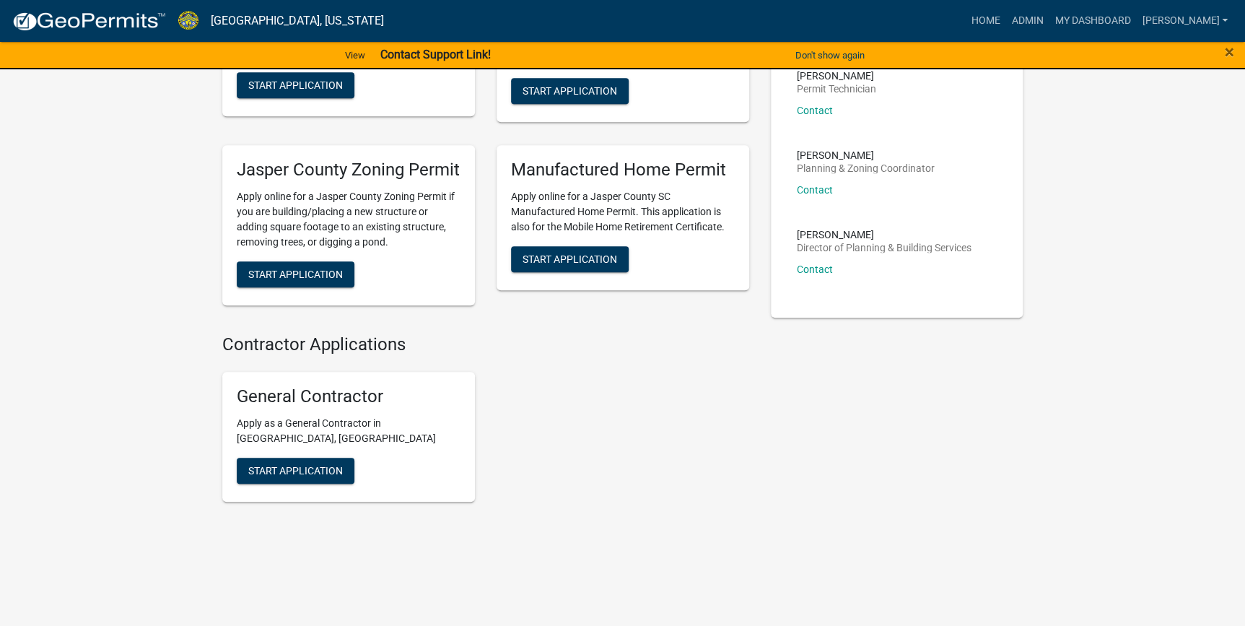
scroll to position [486, 0]
click at [1229, 53] on span "×" at bounding box center [1229, 52] width 9 height 20
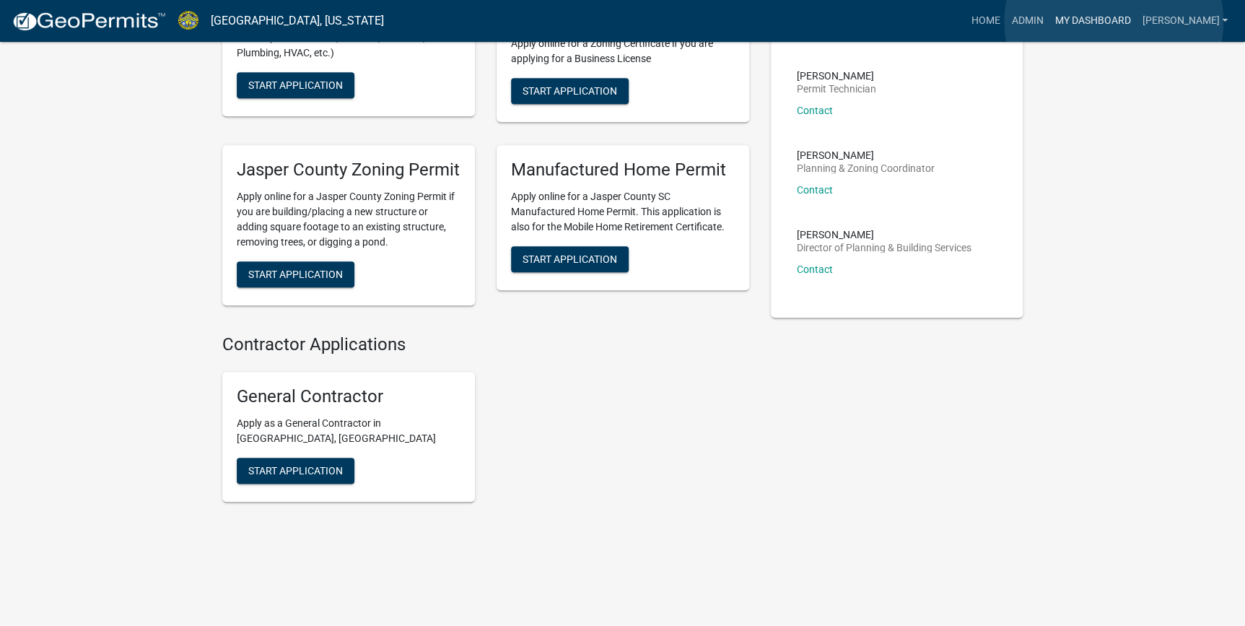
click at [1114, 22] on link "My Dashboard" at bounding box center [1092, 20] width 87 height 27
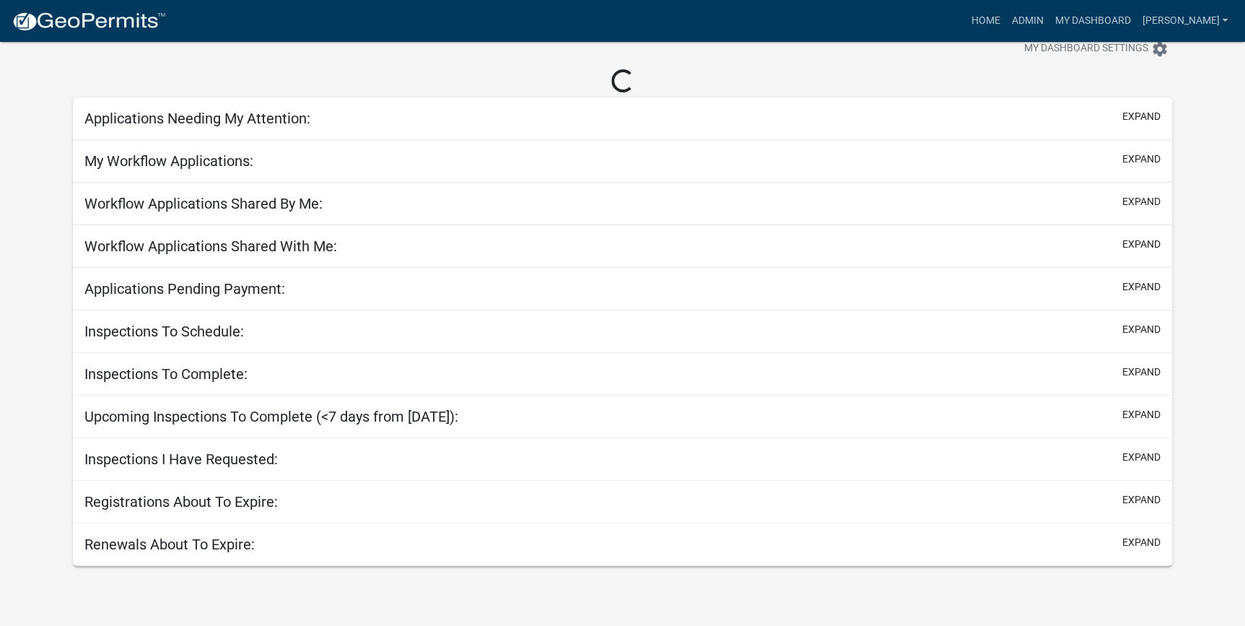
scroll to position [42, 0]
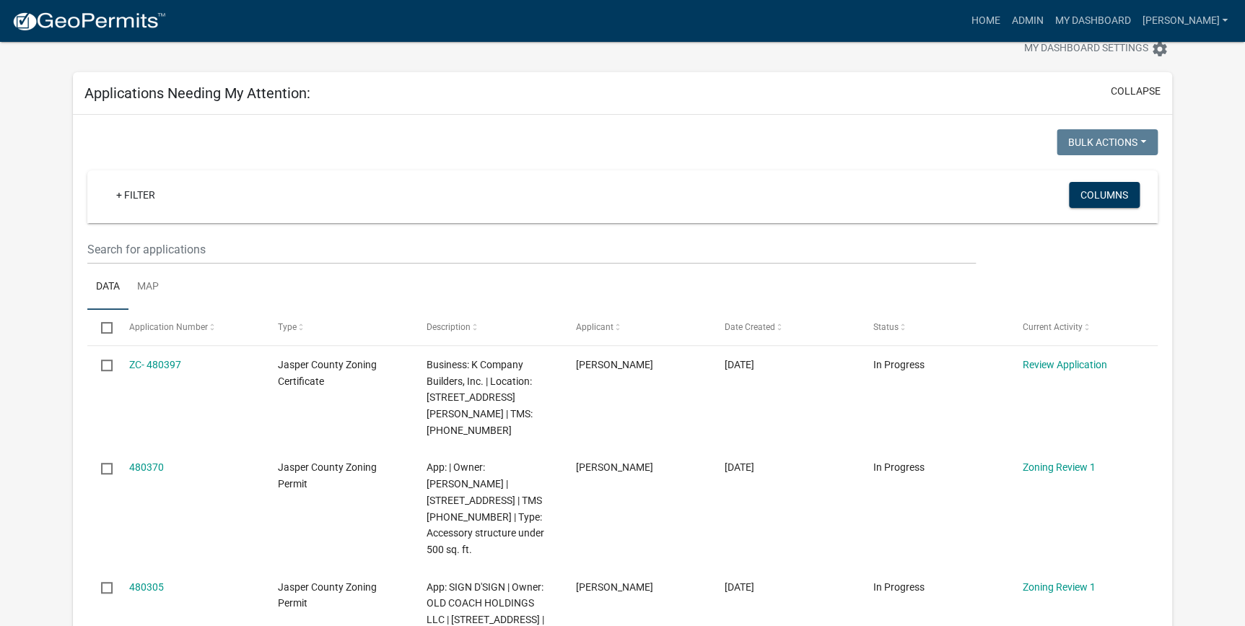
scroll to position [511, 0]
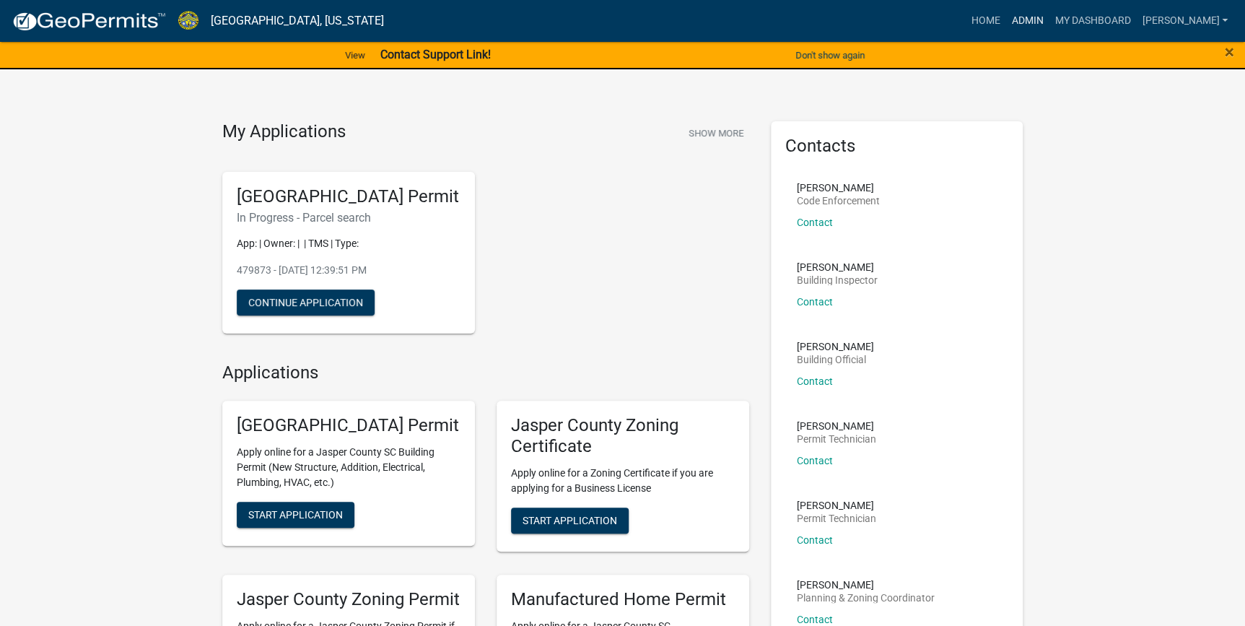
click at [1049, 22] on link "Admin" at bounding box center [1027, 20] width 43 height 27
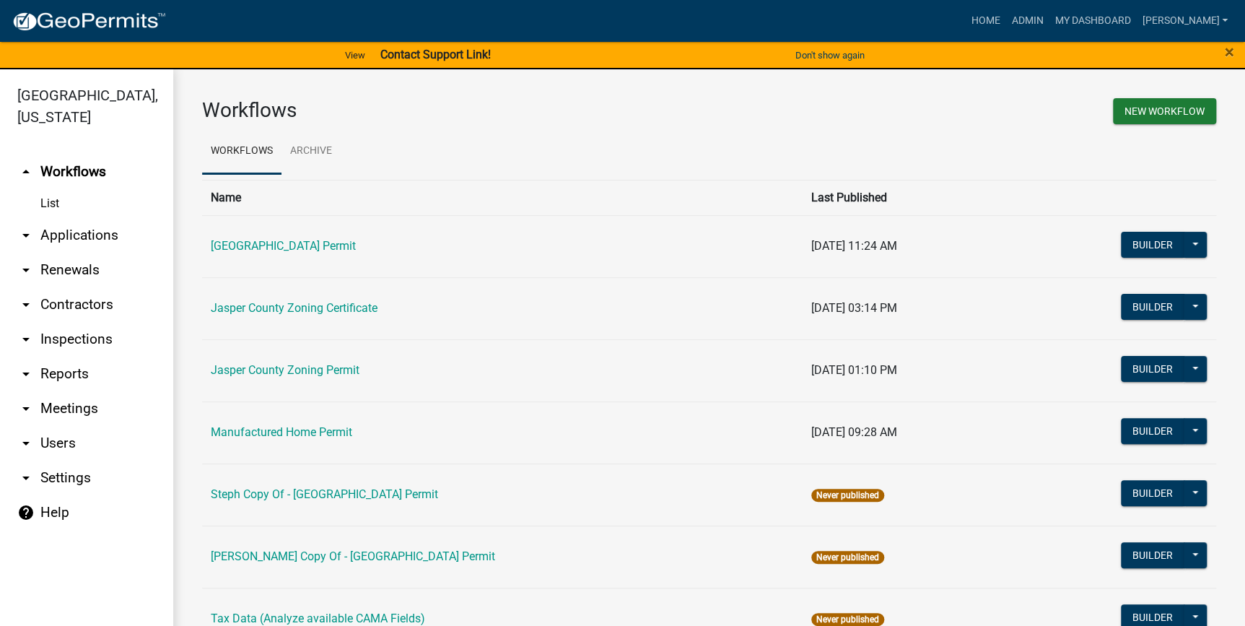
click at [57, 205] on link "List" at bounding box center [86, 203] width 173 height 29
click at [53, 239] on link "arrow_drop_down Applications" at bounding box center [86, 235] width 173 height 35
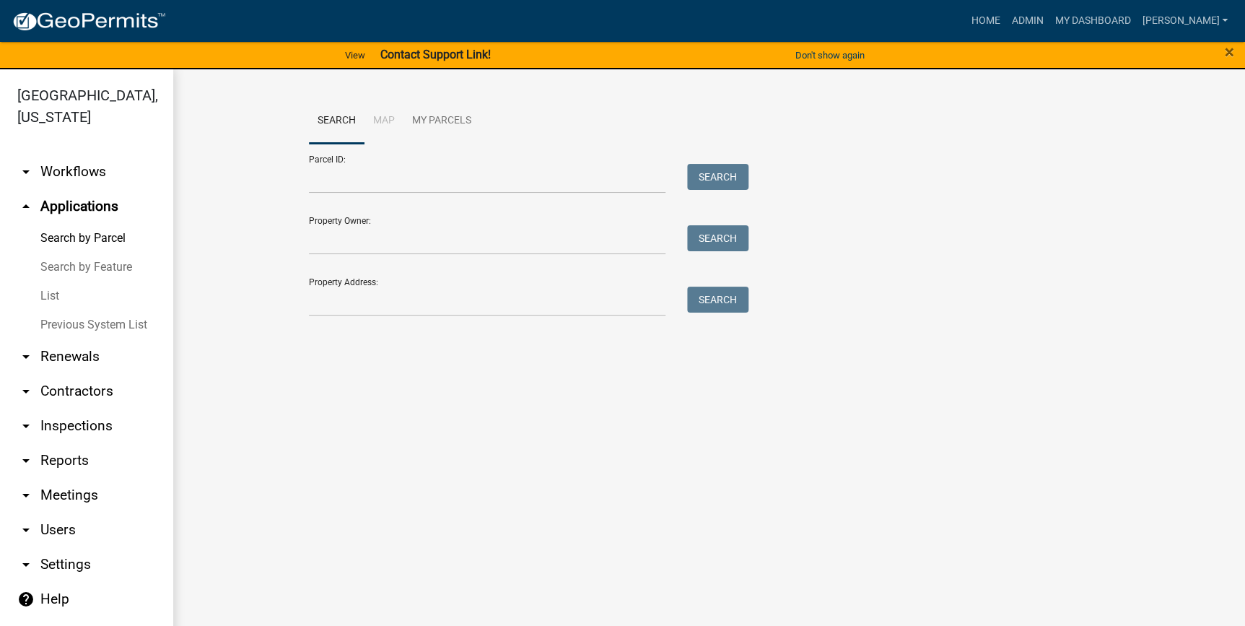
click at [56, 293] on link "List" at bounding box center [86, 296] width 173 height 29
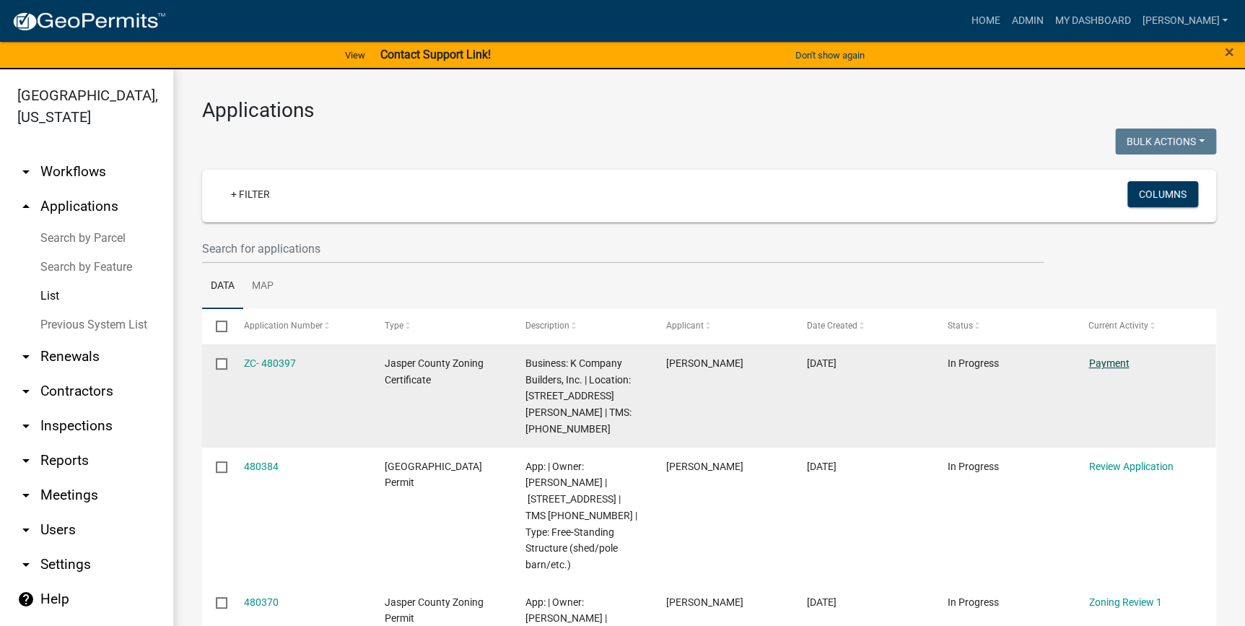
click at [1096, 367] on link "Payment" at bounding box center [1109, 363] width 40 height 12
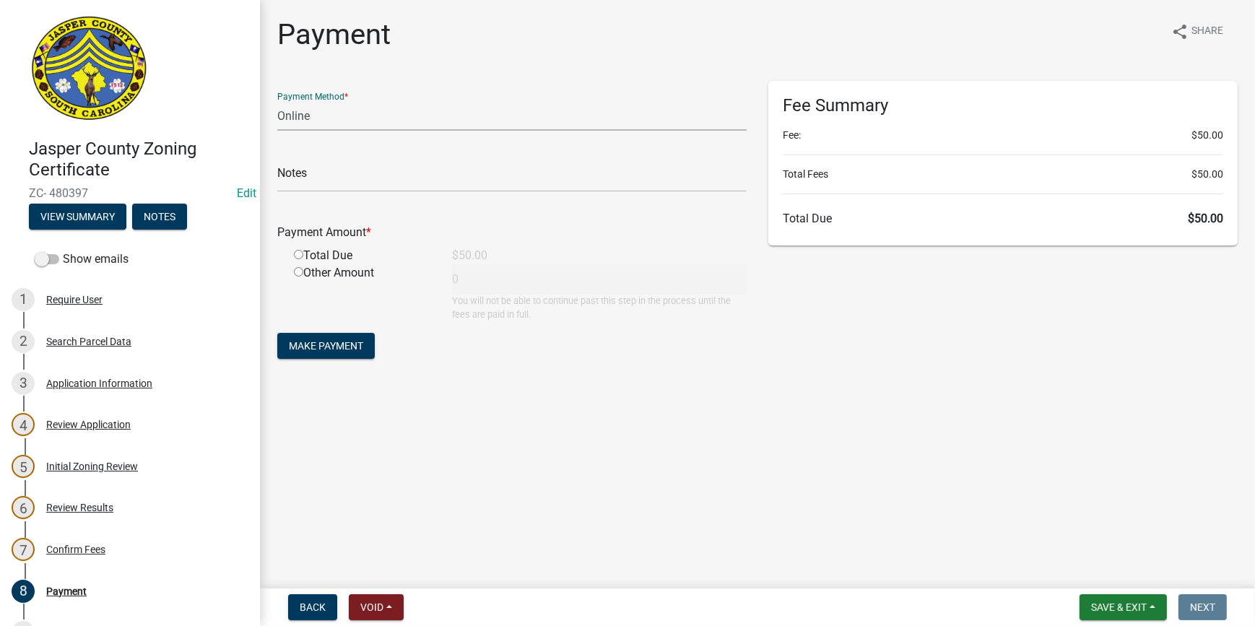
click at [286, 117] on select "Credit Card POS Check Cash Online" at bounding box center [511, 116] width 469 height 30
select select "2: 1"
click at [277, 101] on select "Credit Card POS Check Cash Online" at bounding box center [511, 116] width 469 height 30
click at [297, 254] on input "radio" at bounding box center [298, 254] width 9 height 9
radio input "true"
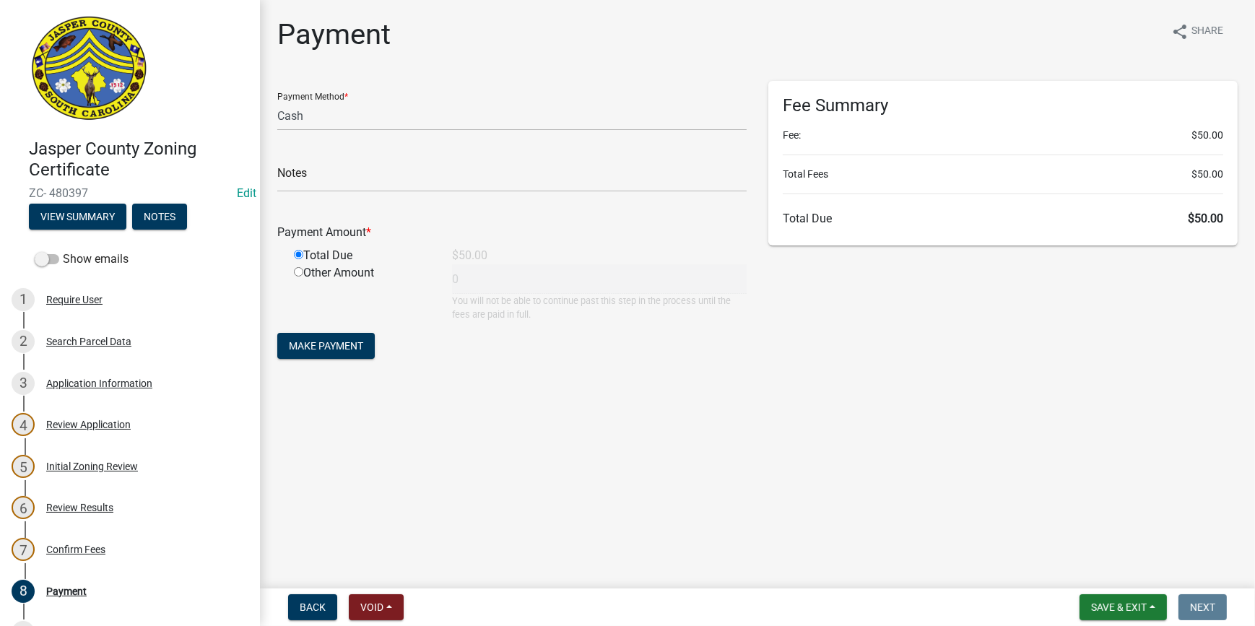
type input "50"
click at [323, 347] on span "Make Payment" at bounding box center [326, 346] width 74 height 12
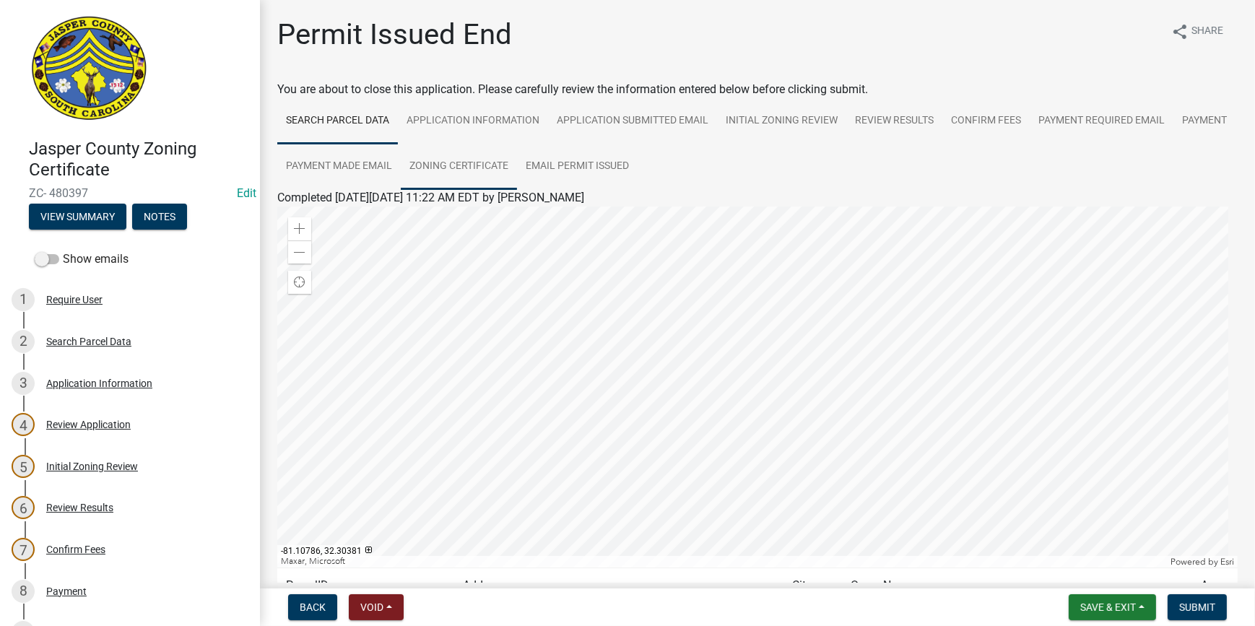
click at [517, 155] on link "Zoning Certificate" at bounding box center [459, 167] width 116 height 46
click at [323, 212] on link "Zoning Certificate" at bounding box center [322, 215] width 90 height 14
click at [1185, 118] on link "Payment" at bounding box center [1204, 121] width 62 height 46
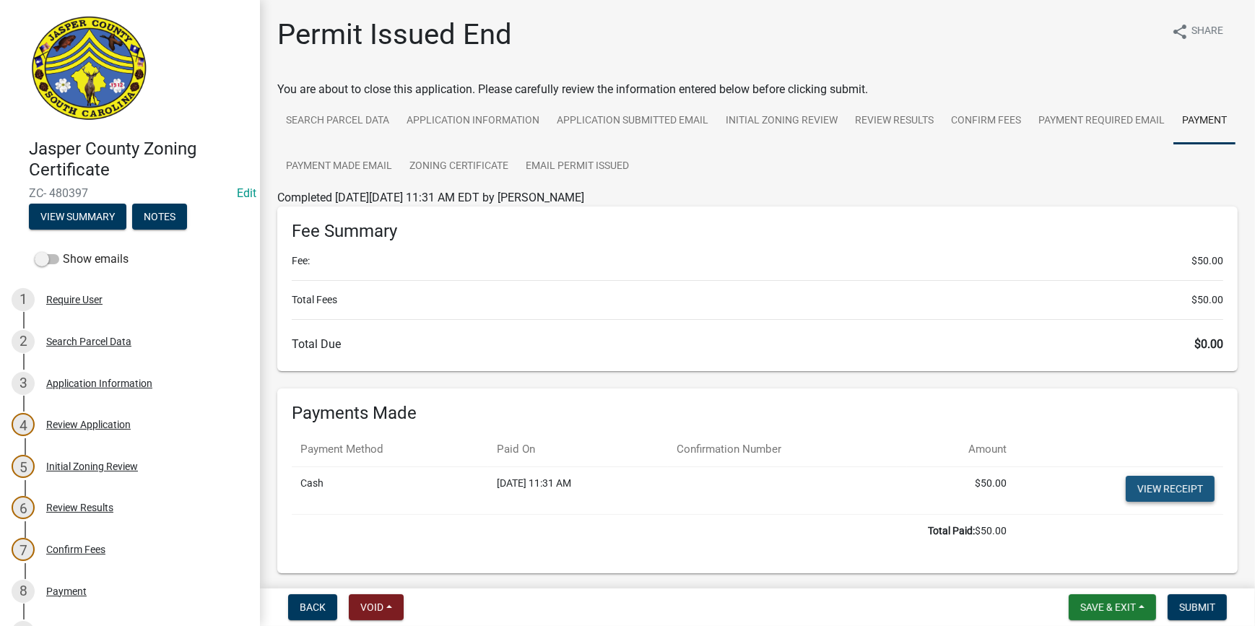
click at [1157, 488] on link "View receipt" at bounding box center [1169, 489] width 89 height 26
